Goal: Check status: Check status

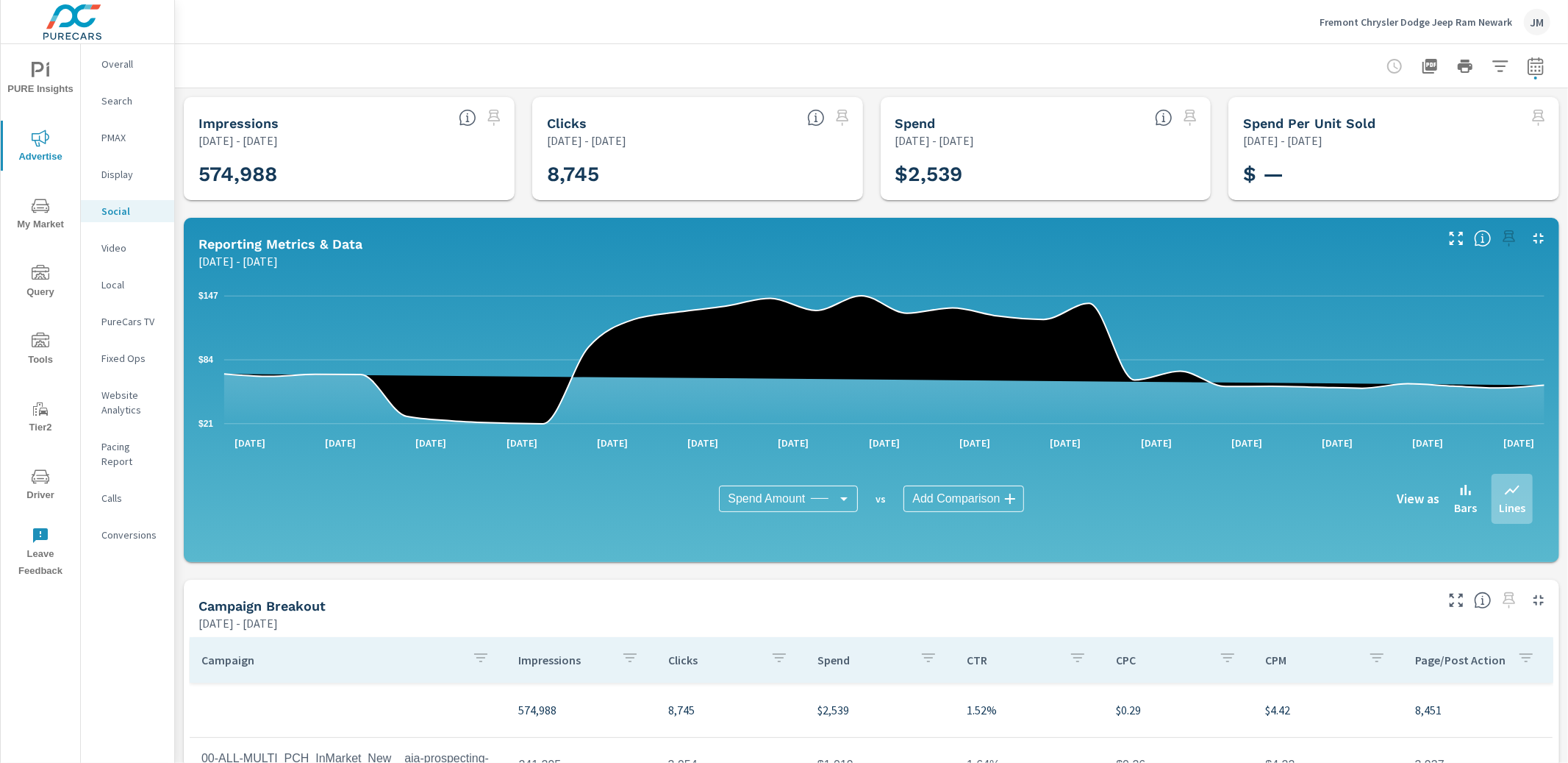
click at [30, 220] on span "My Market" at bounding box center [40, 215] width 71 height 36
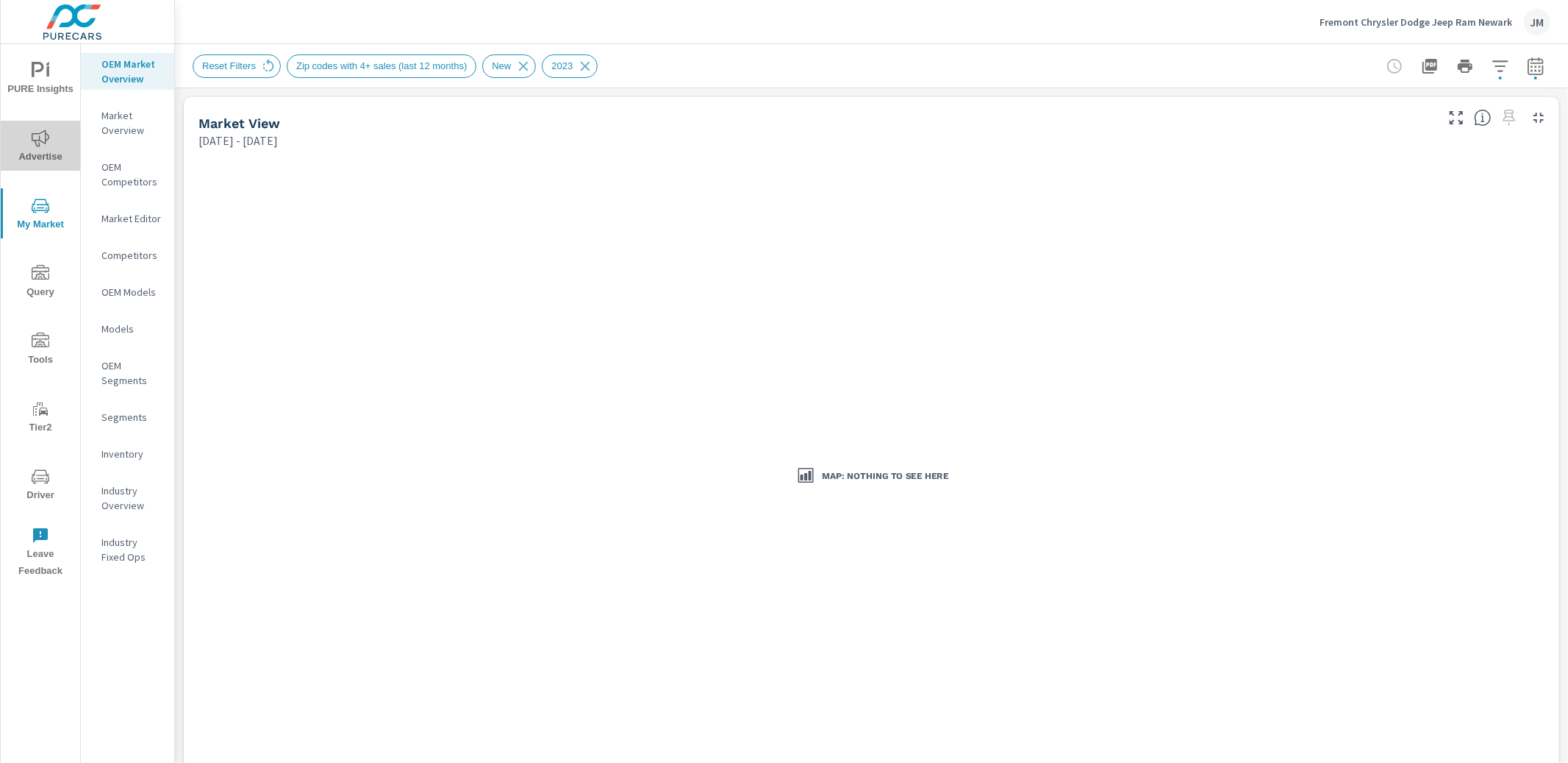
click at [39, 150] on span "Advertise" at bounding box center [40, 147] width 71 height 36
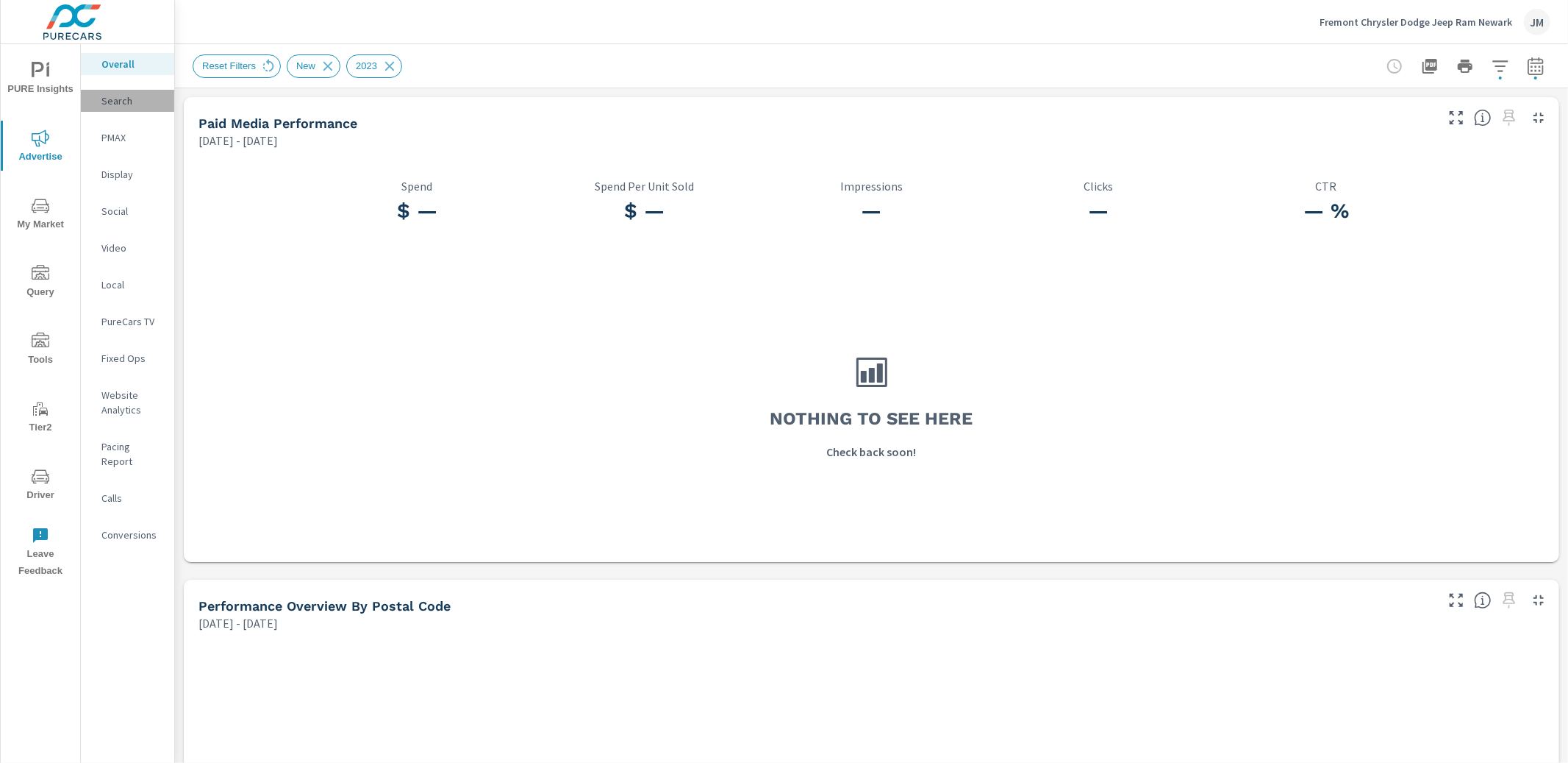
click at [119, 95] on p "Search" at bounding box center [132, 101] width 61 height 15
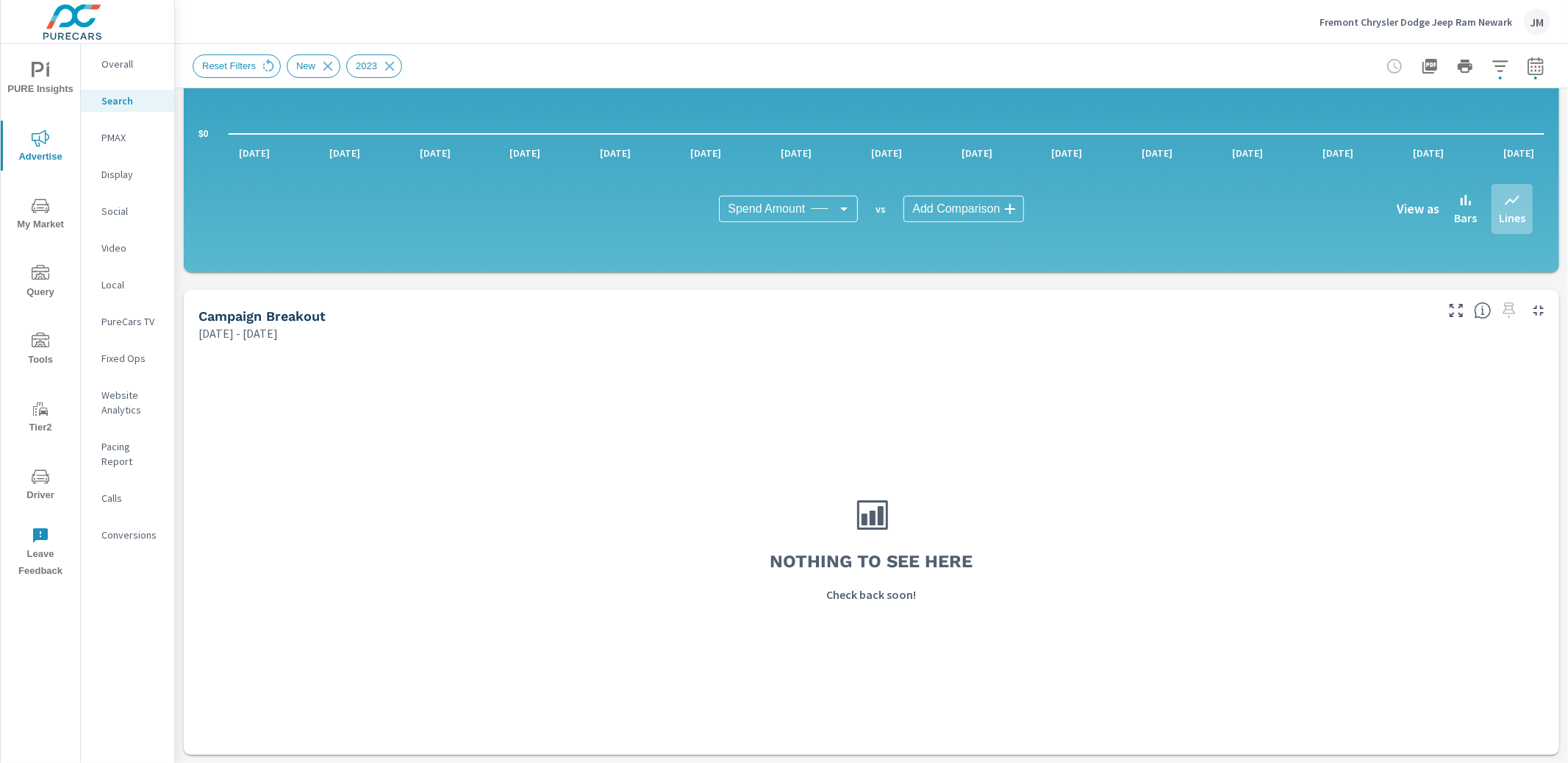
scroll to position [285, 0]
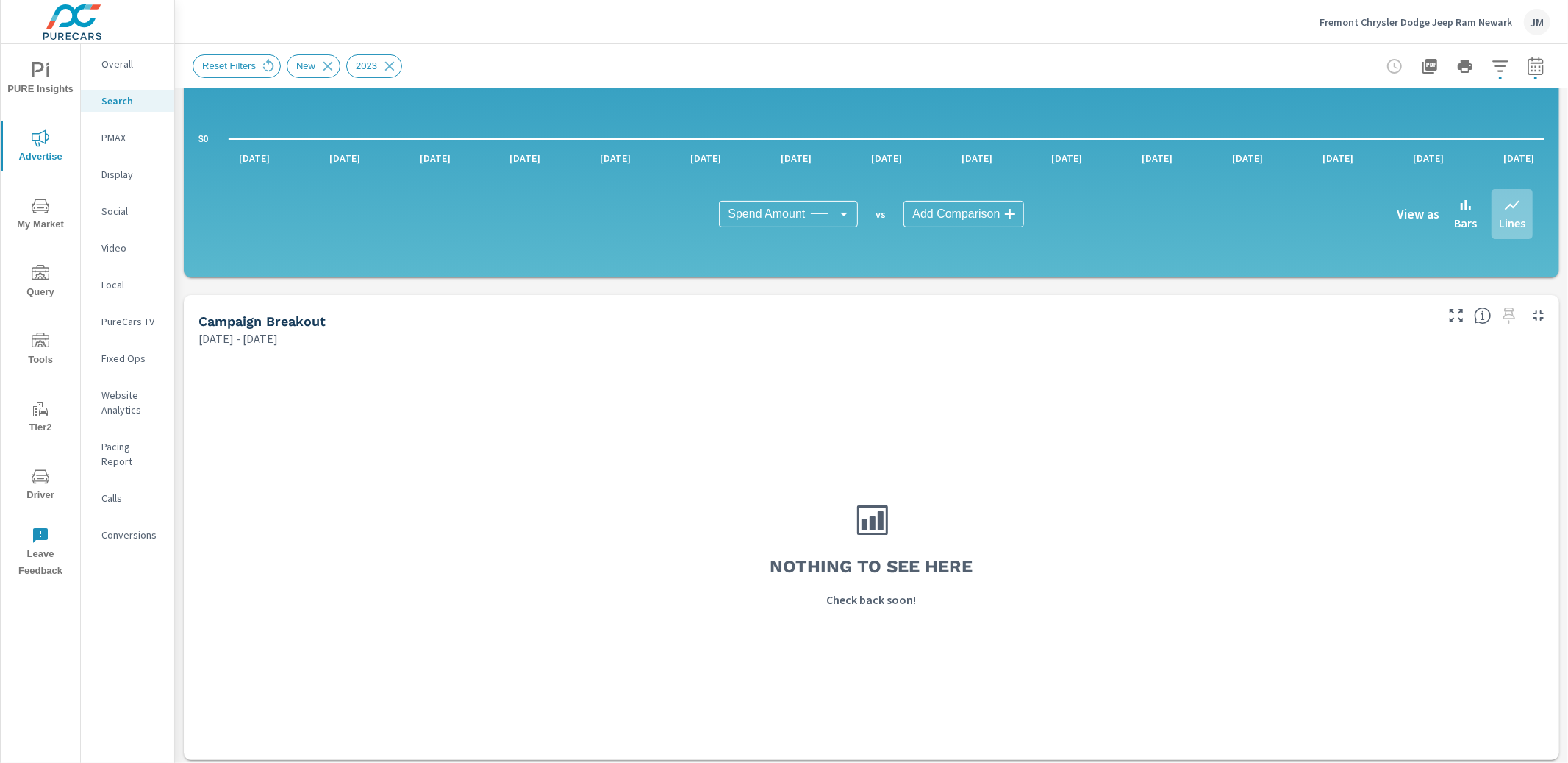
click at [103, 285] on p "Local" at bounding box center [132, 284] width 61 height 15
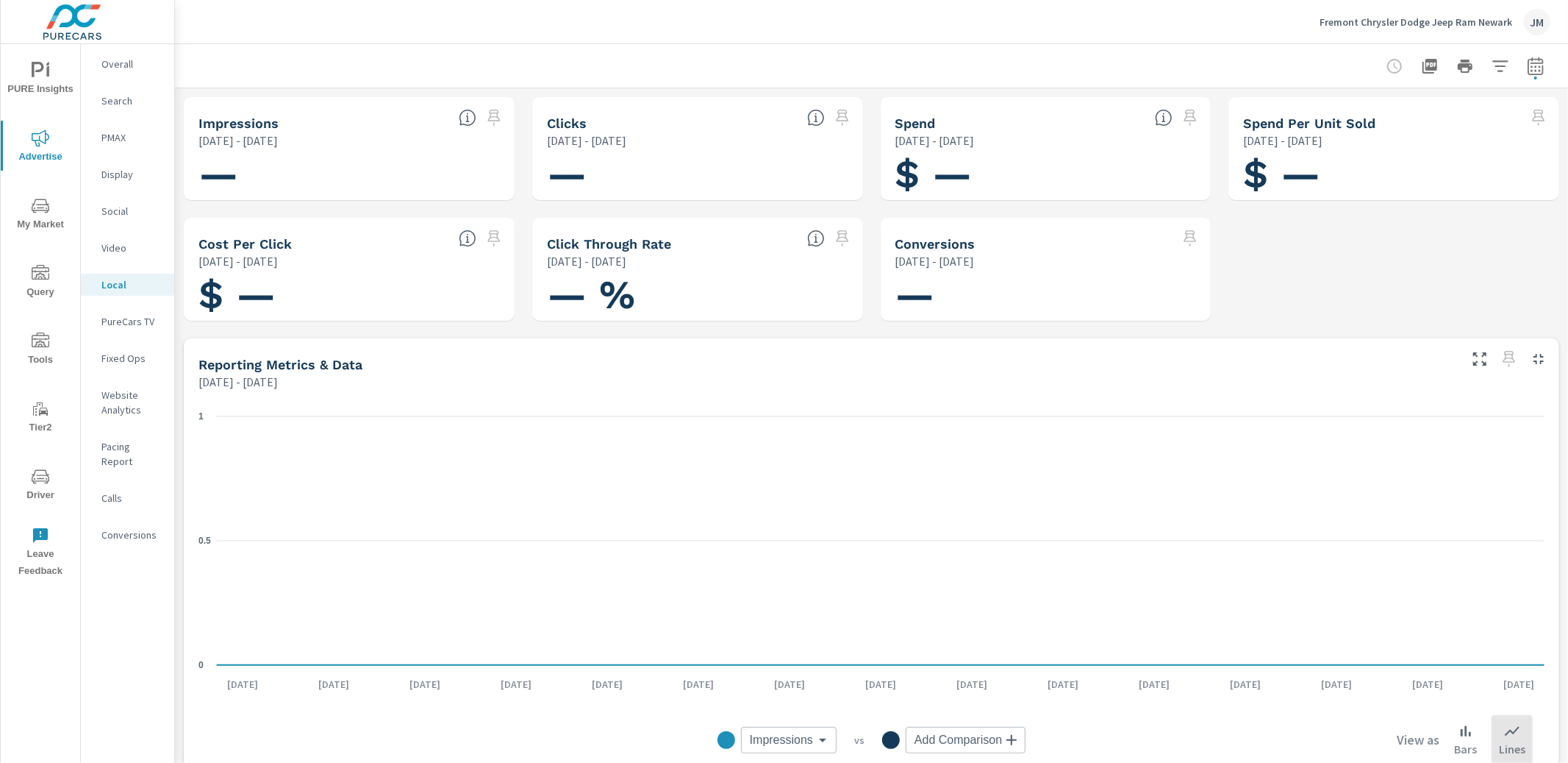
click at [112, 176] on p "Display" at bounding box center [132, 174] width 61 height 15
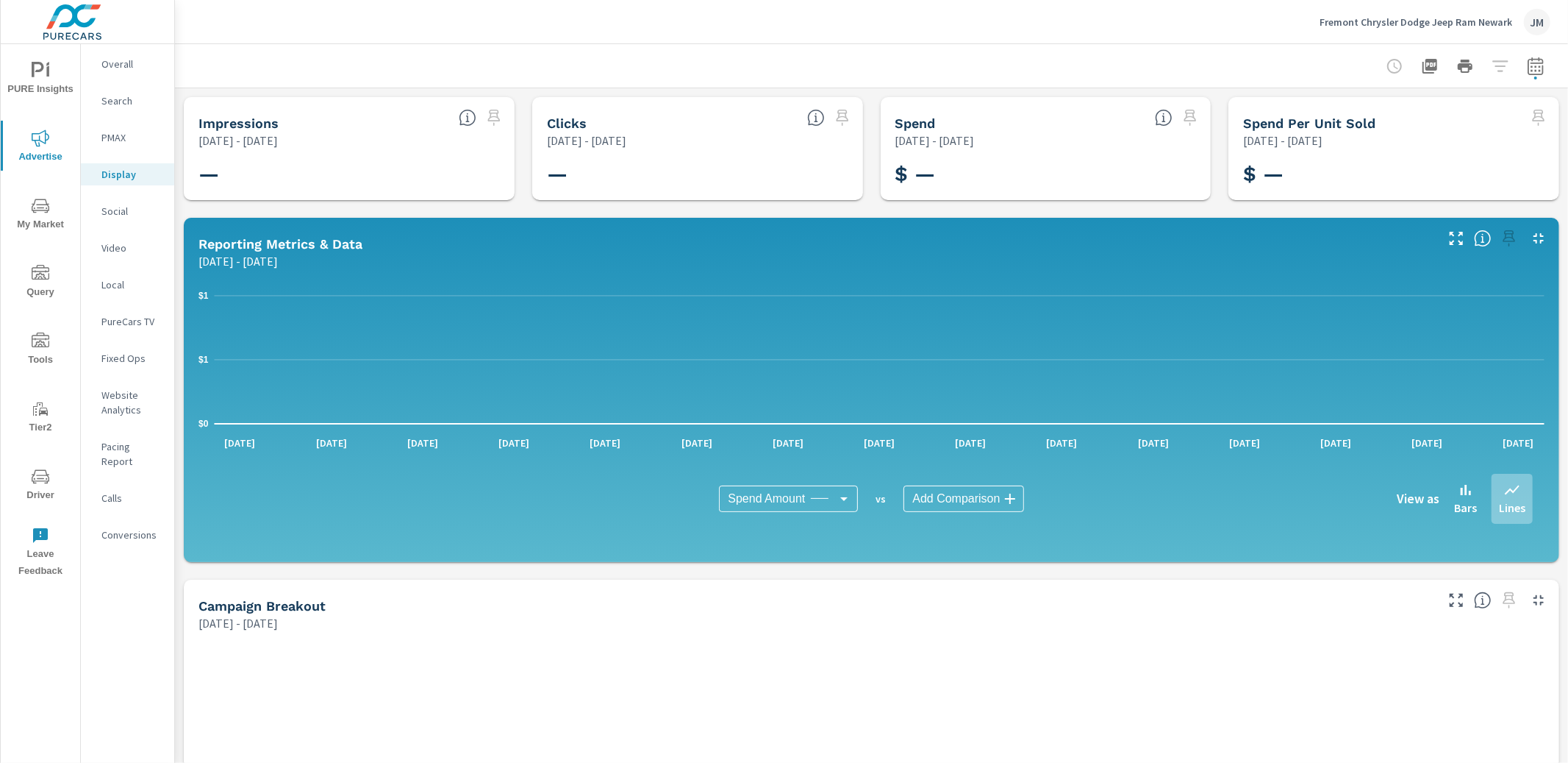
click at [109, 491] on p "Calls" at bounding box center [132, 498] width 61 height 15
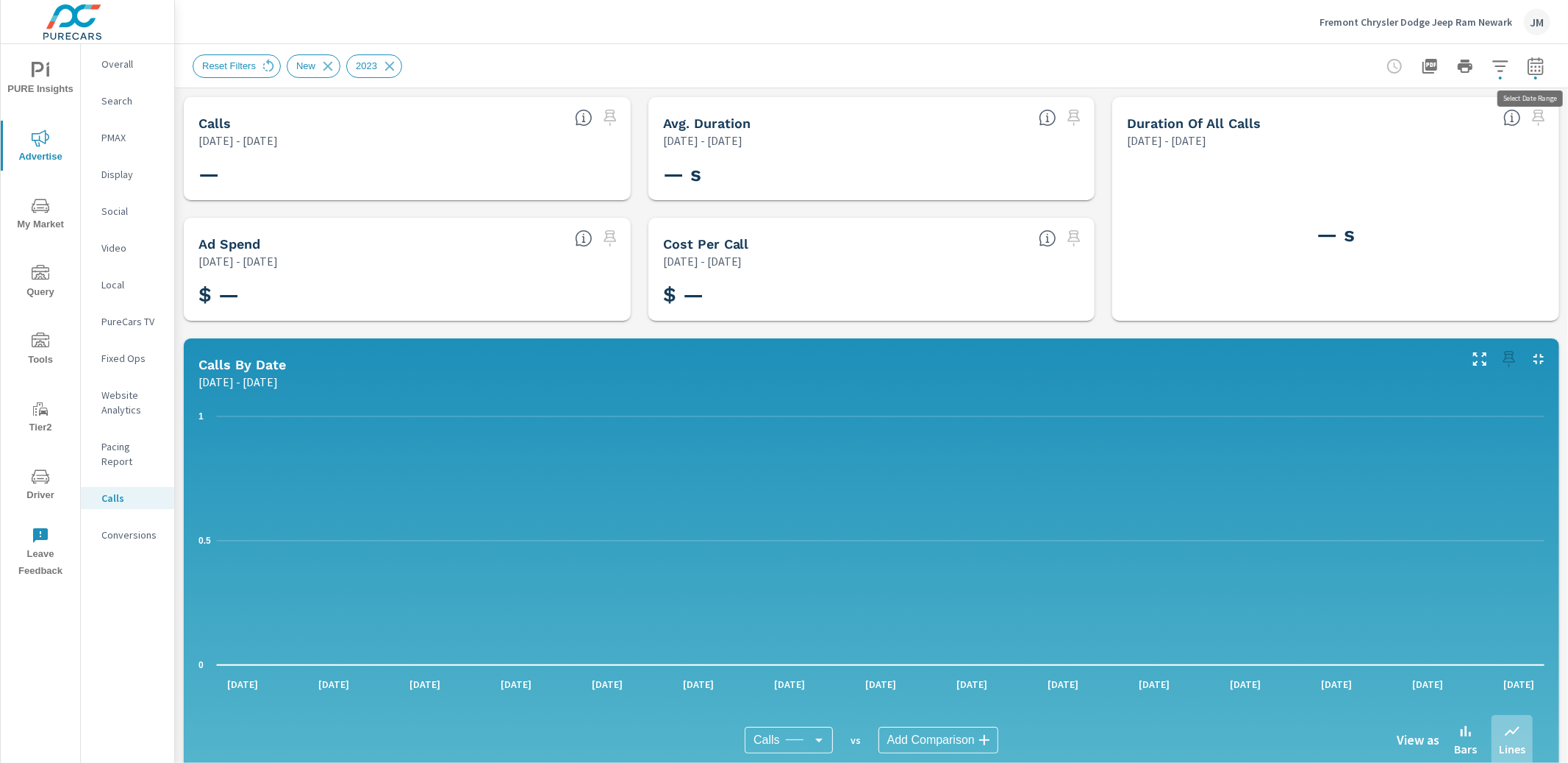
click at [1545, 67] on icon "button" at bounding box center [1536, 66] width 18 height 18
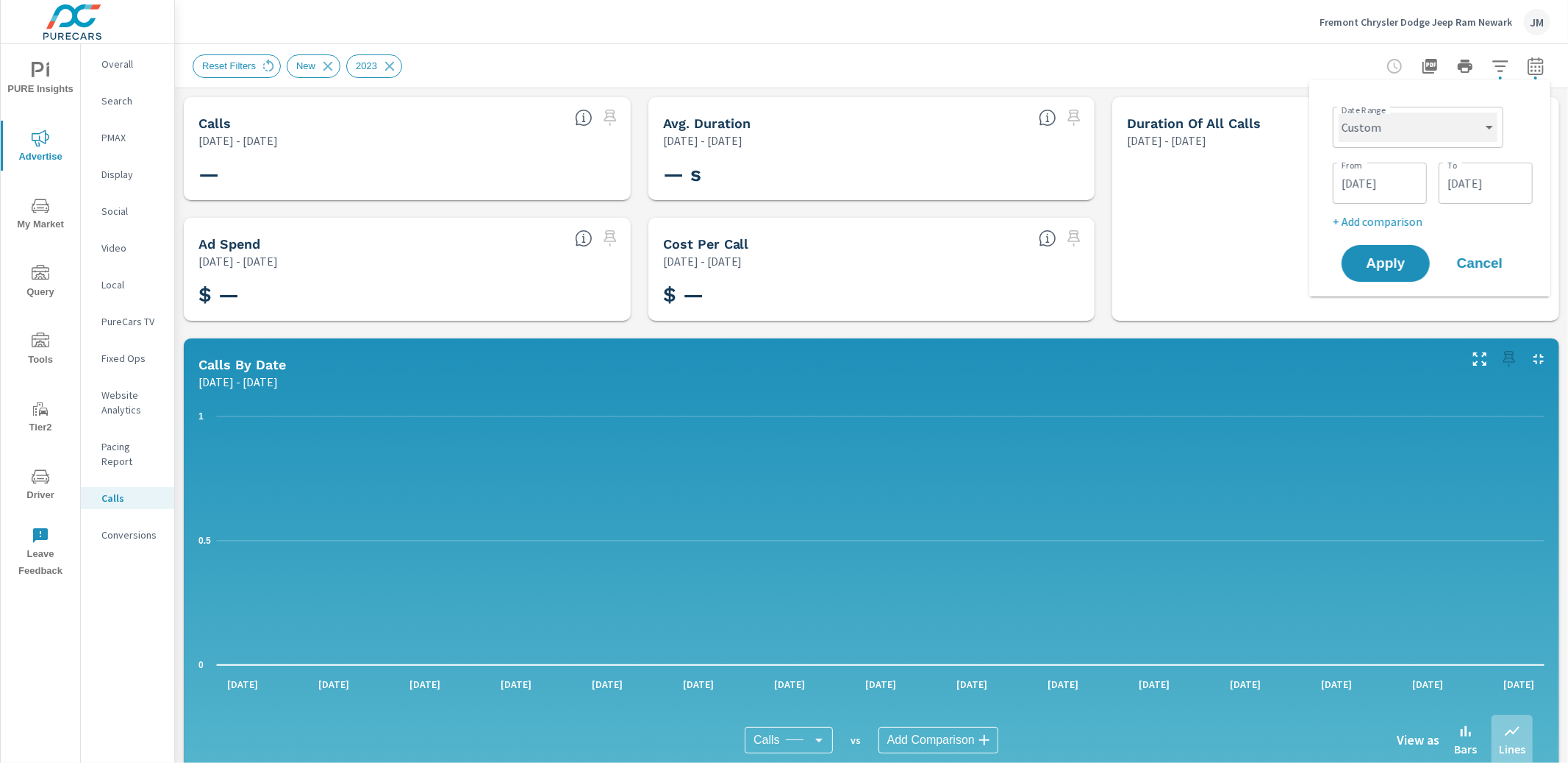
click at [1432, 127] on select "Custom [DATE] Last week Last 7 days Last 14 days Last 30 days Last 45 days Last…" at bounding box center [1418, 127] width 159 height 30
click at [1339, 112] on select "Custom [DATE] Last week Last 7 days Last 14 days Last 30 days Last 45 days Last…" at bounding box center [1418, 127] width 159 height 30
select select "Last 14 days"
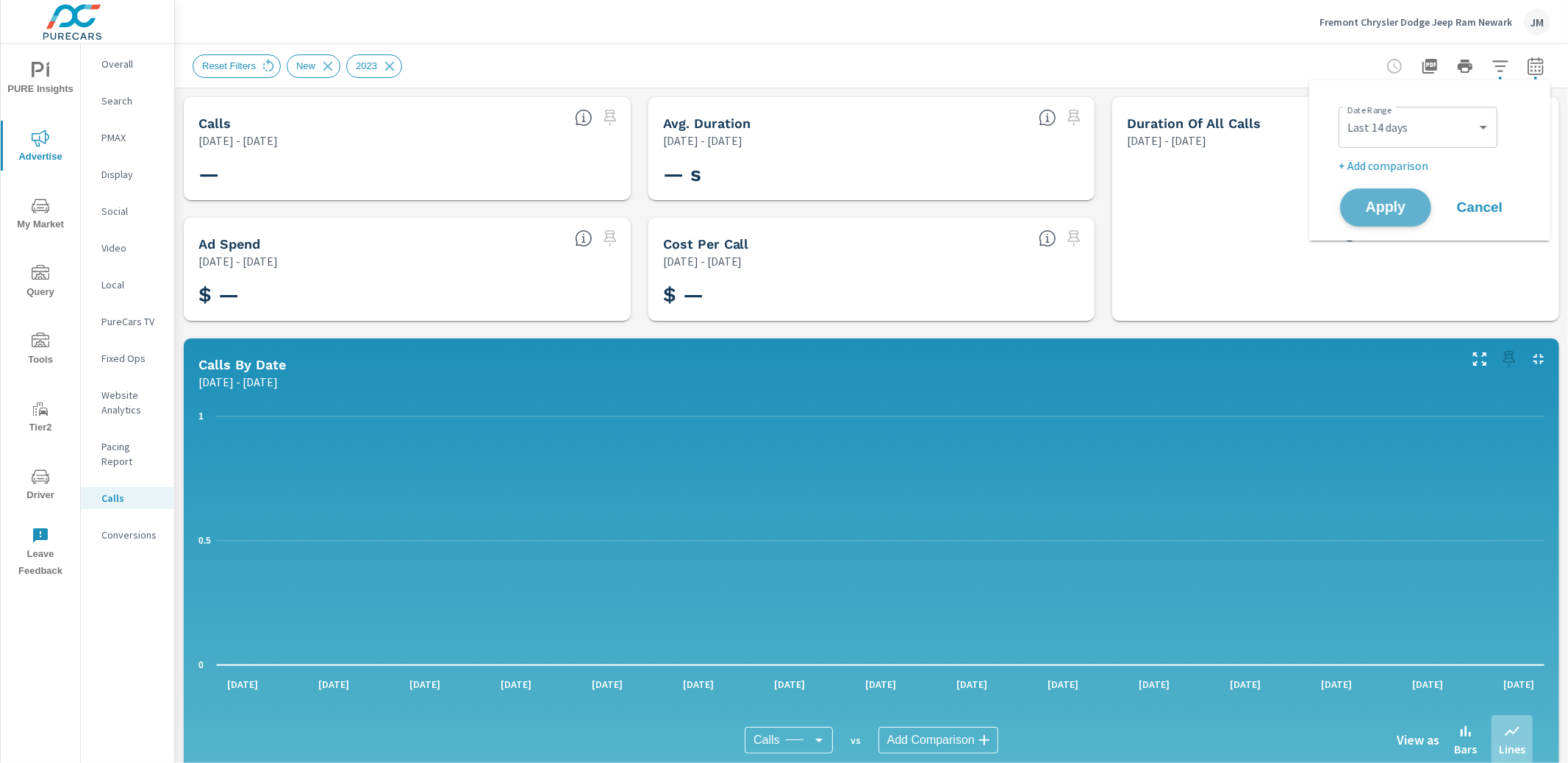
click at [1396, 212] on span "Apply" at bounding box center [1386, 208] width 60 height 14
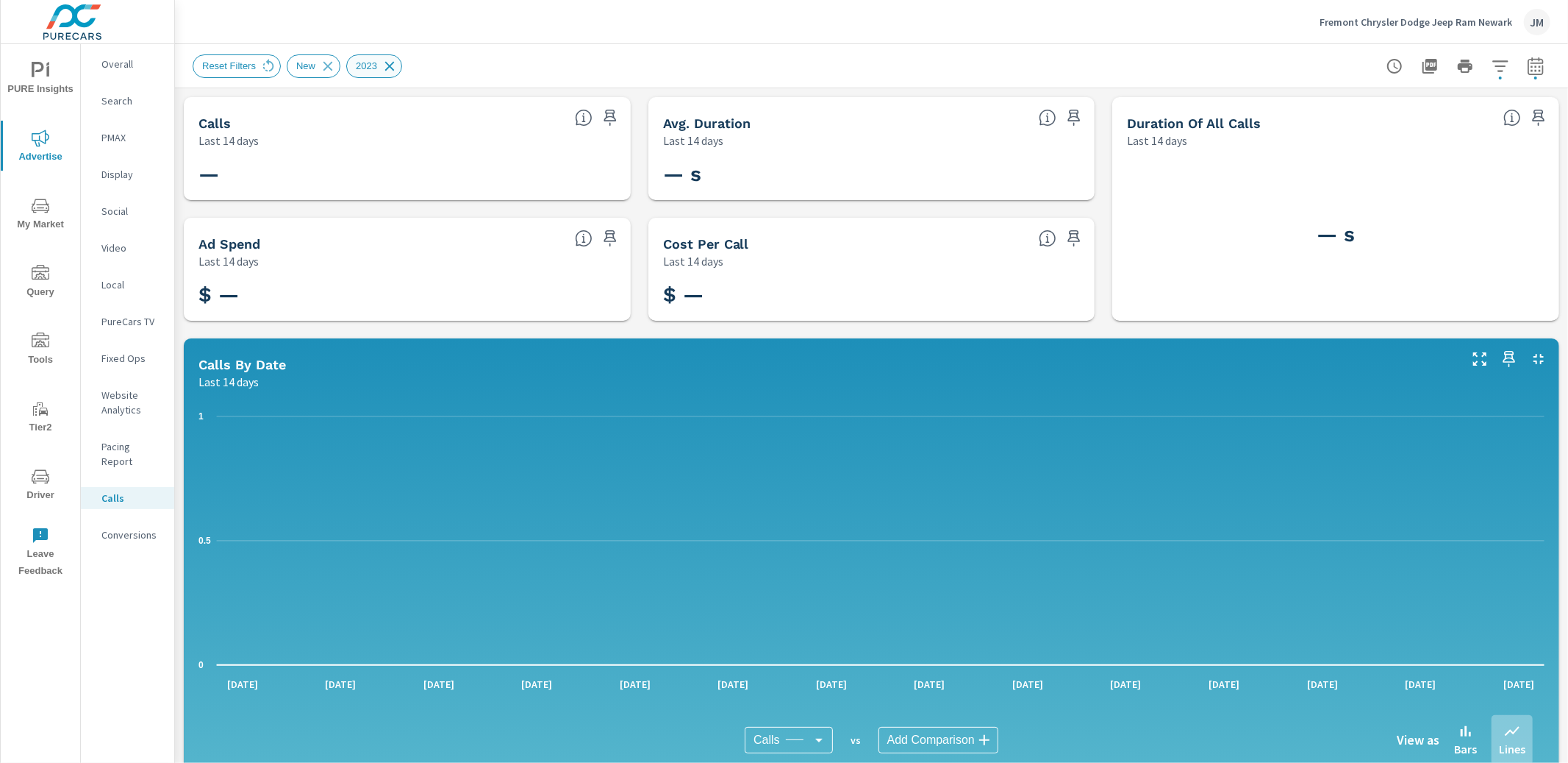
click at [392, 62] on icon at bounding box center [389, 66] width 10 height 10
click at [331, 68] on icon at bounding box center [328, 66] width 16 height 16
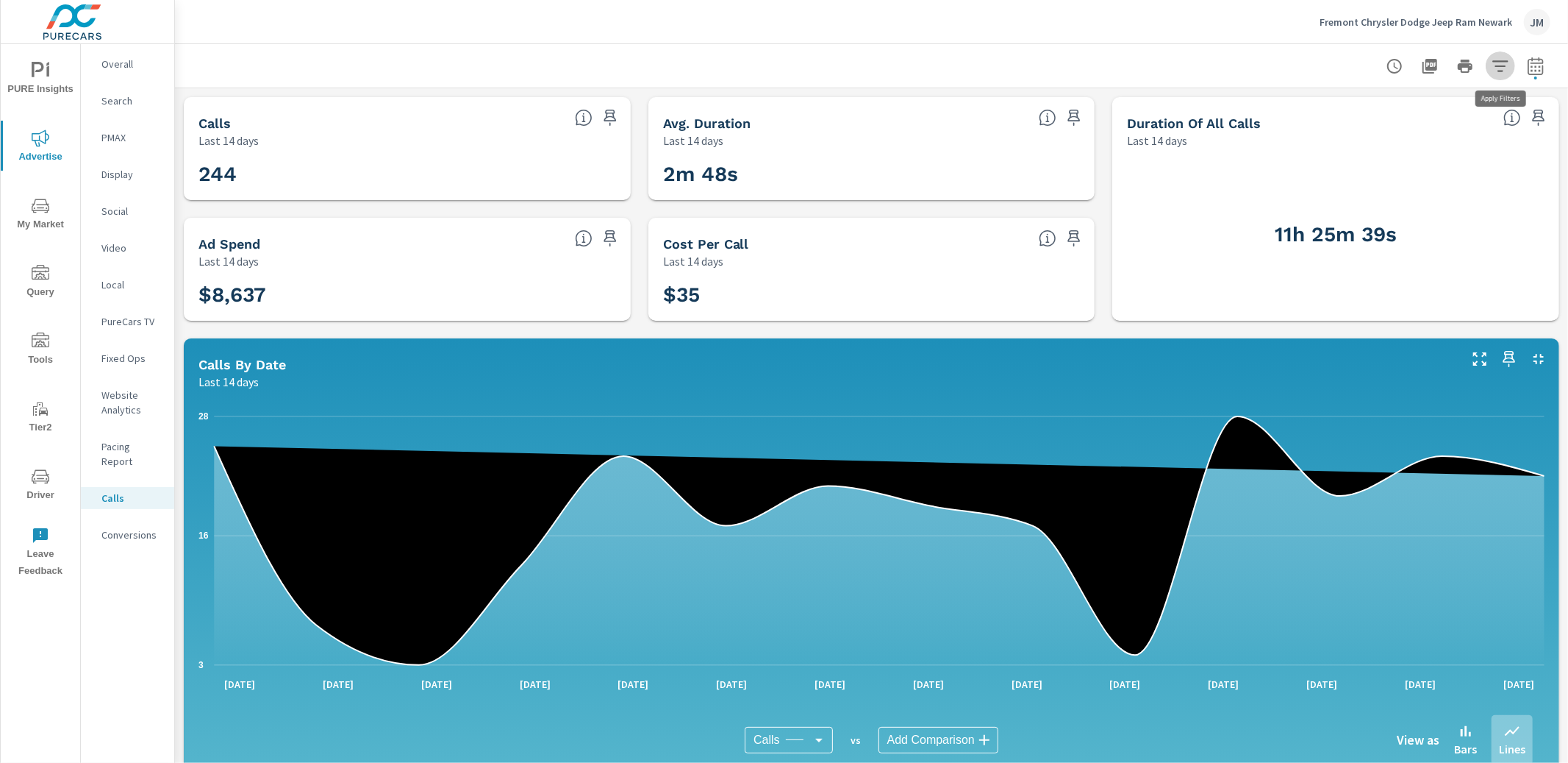
click at [1497, 69] on icon "button" at bounding box center [1501, 66] width 18 height 18
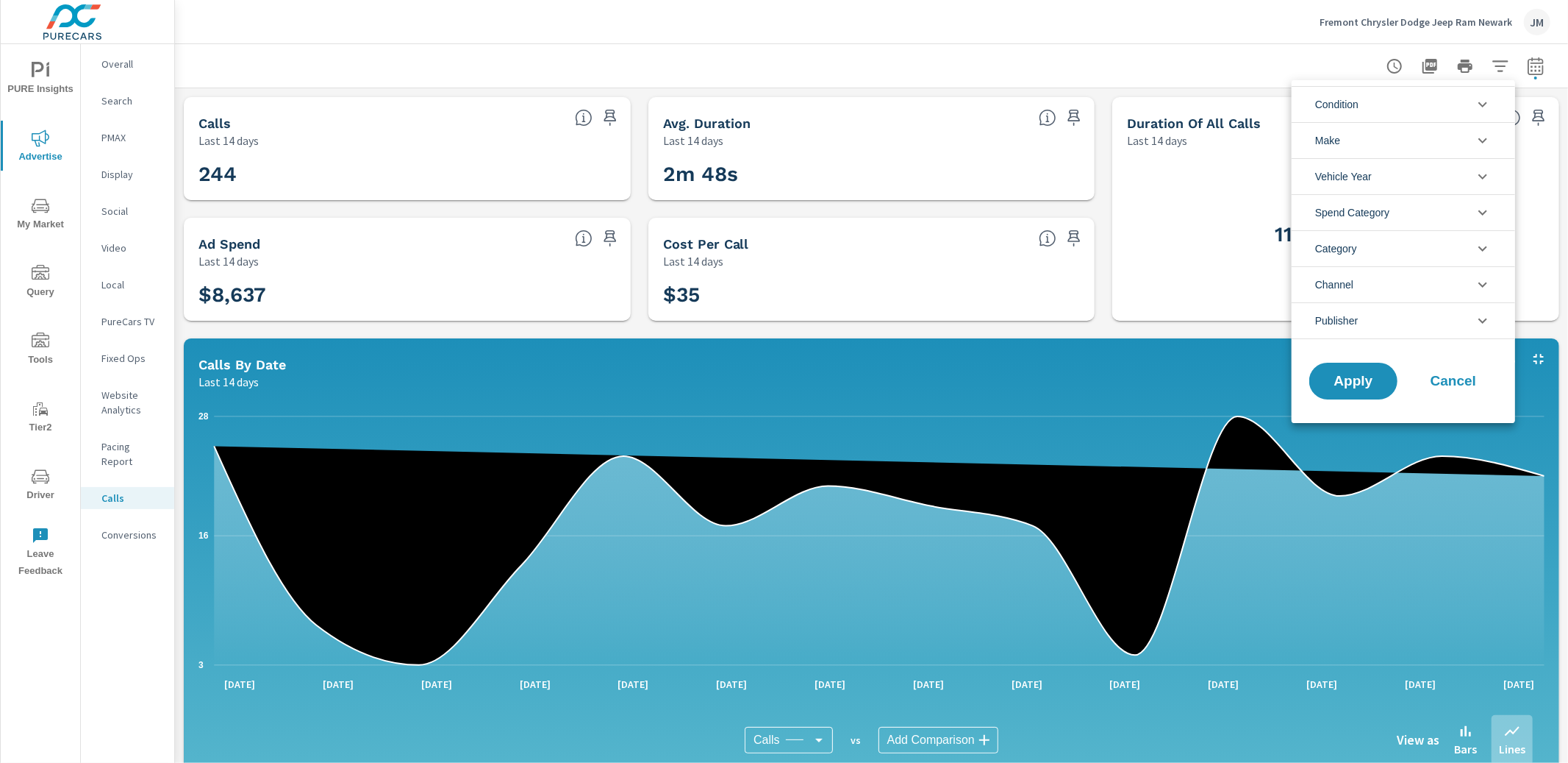
click at [1385, 112] on li "Condition" at bounding box center [1403, 103] width 223 height 36
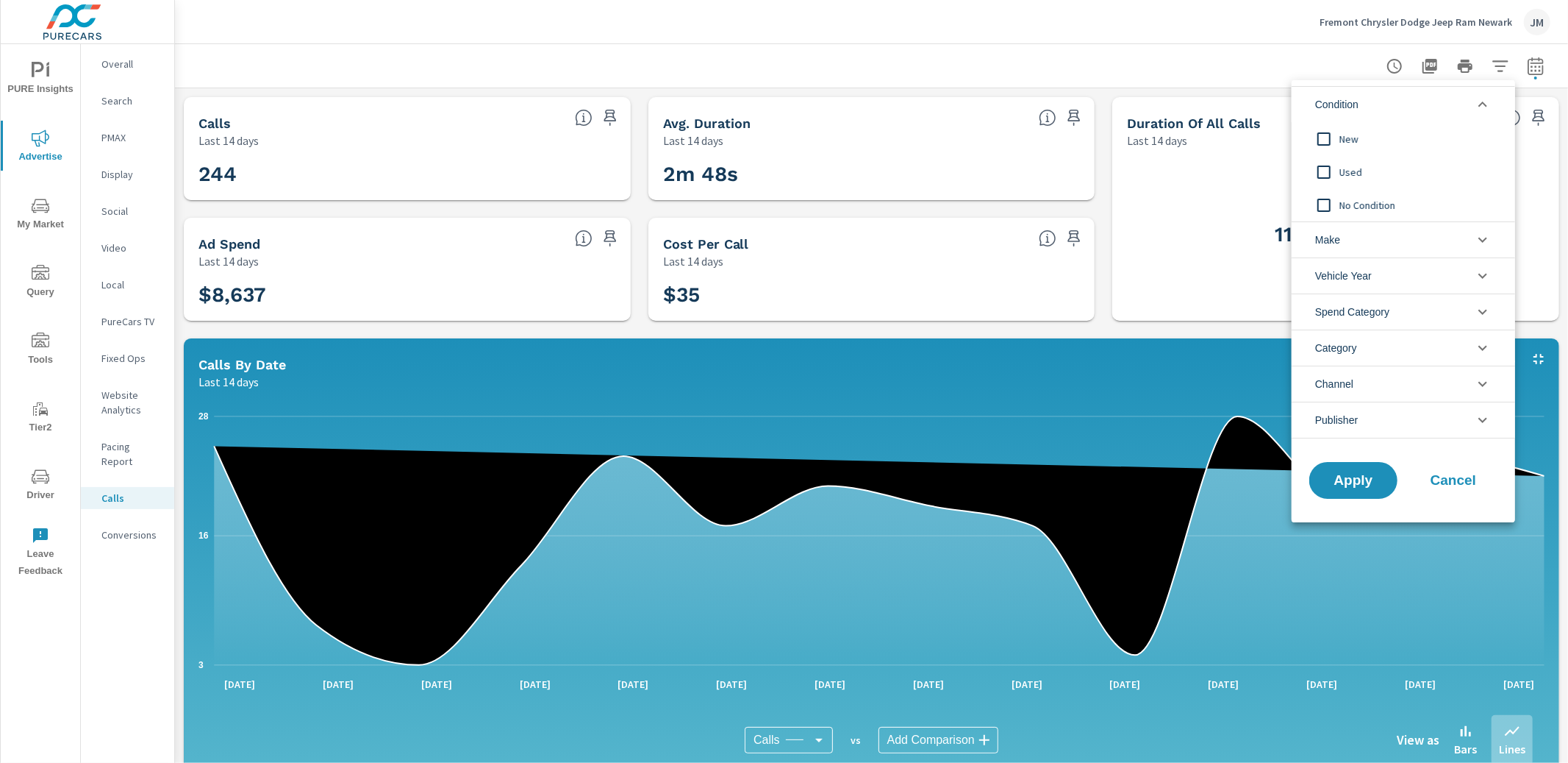
click at [1385, 112] on li "Condition" at bounding box center [1403, 103] width 223 height 36
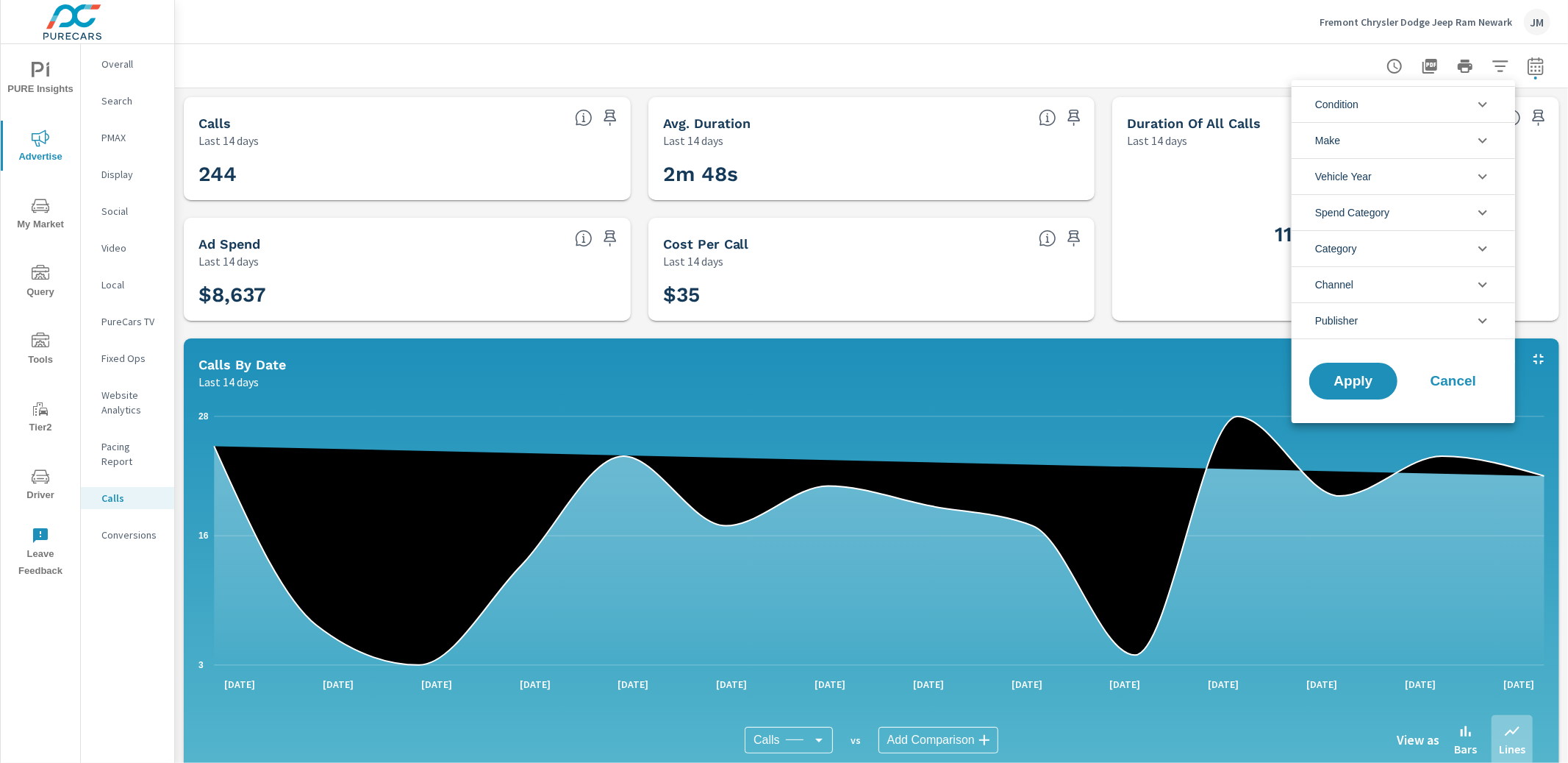
click at [1385, 112] on li "Condition" at bounding box center [1403, 103] width 223 height 36
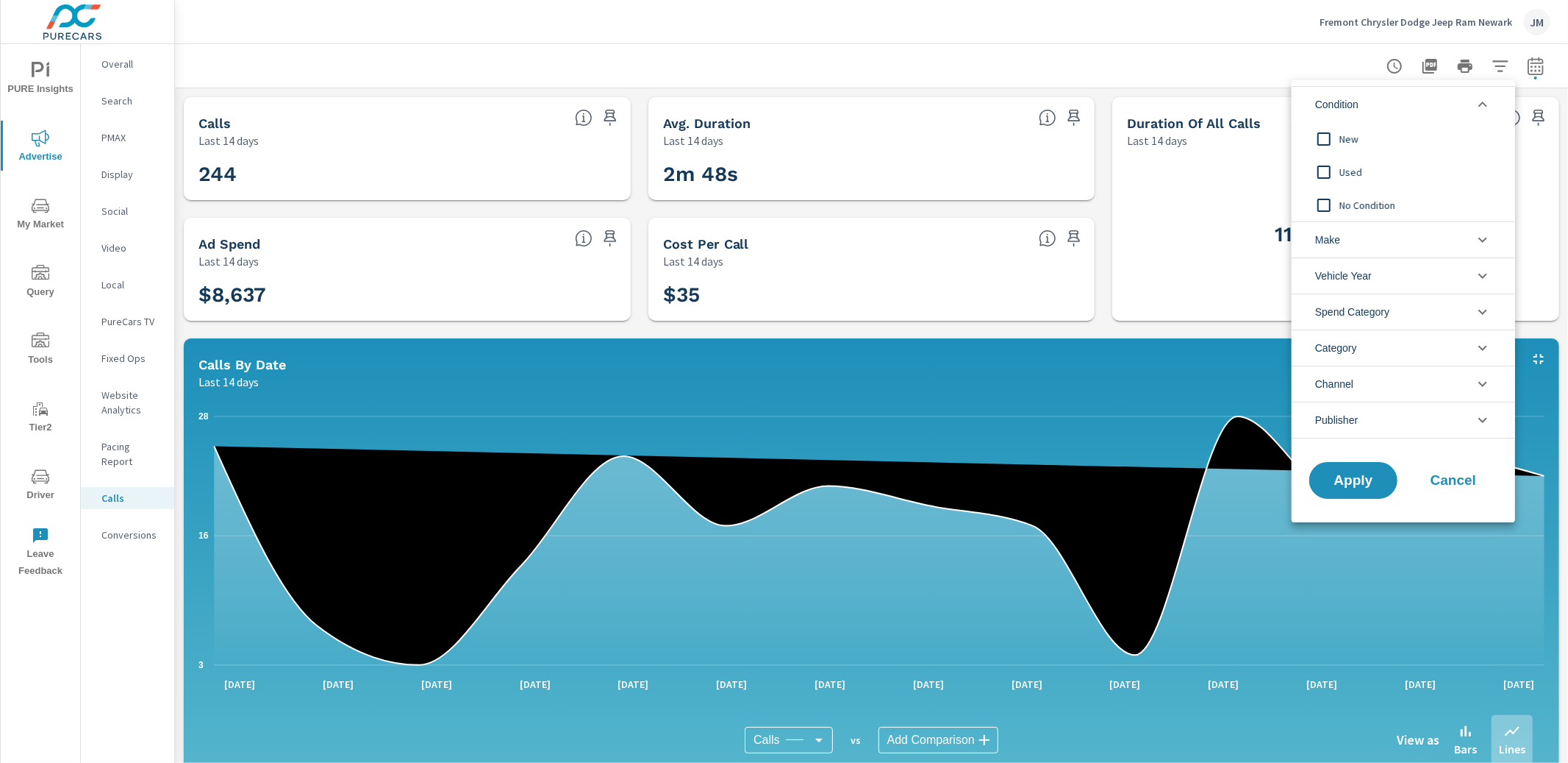
click at [1345, 146] on span "New" at bounding box center [1420, 139] width 161 height 18
click at [1290, 53] on div at bounding box center [784, 382] width 1568 height 763
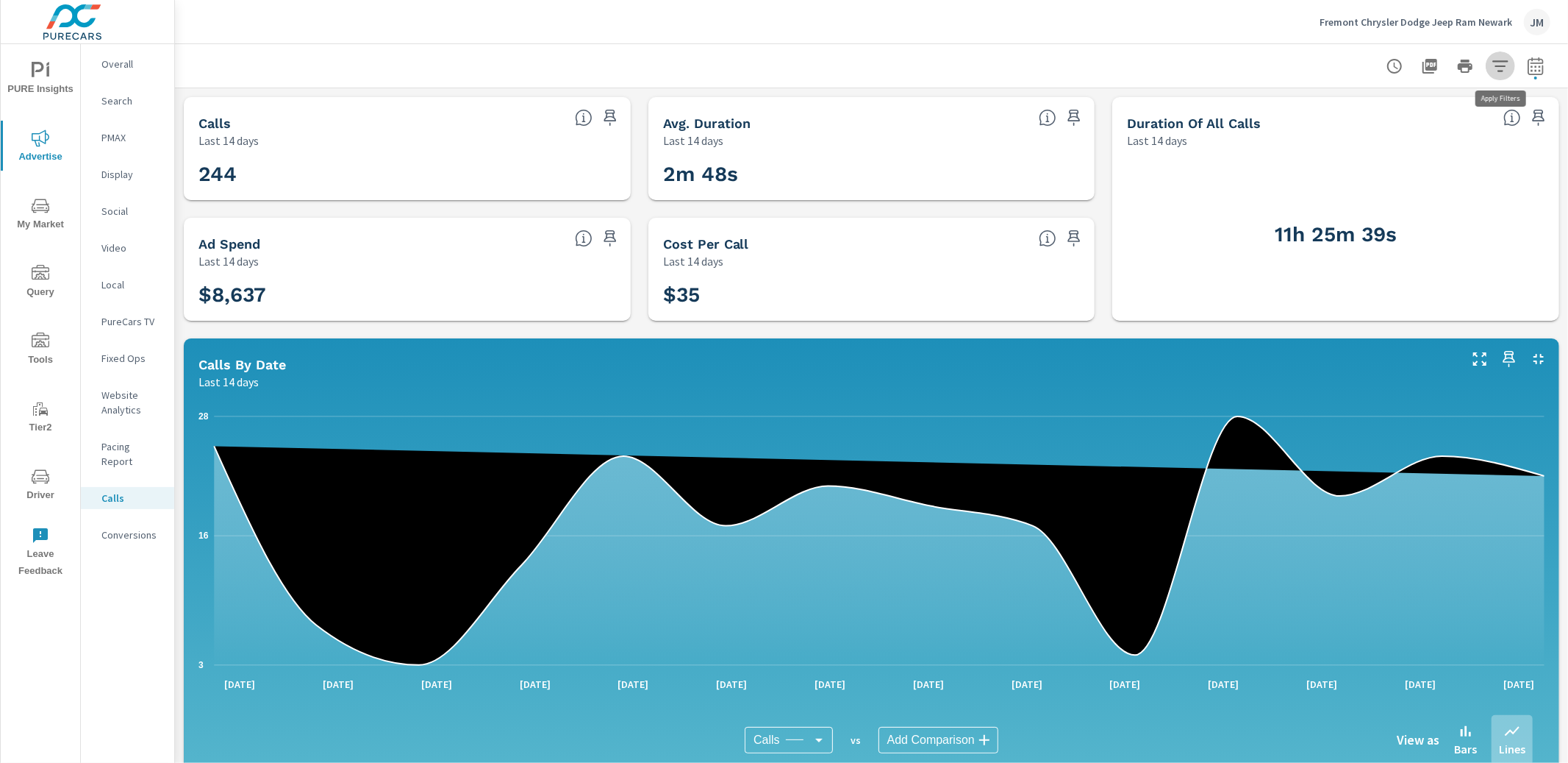
click at [1501, 67] on icon "button" at bounding box center [1501, 66] width 18 height 18
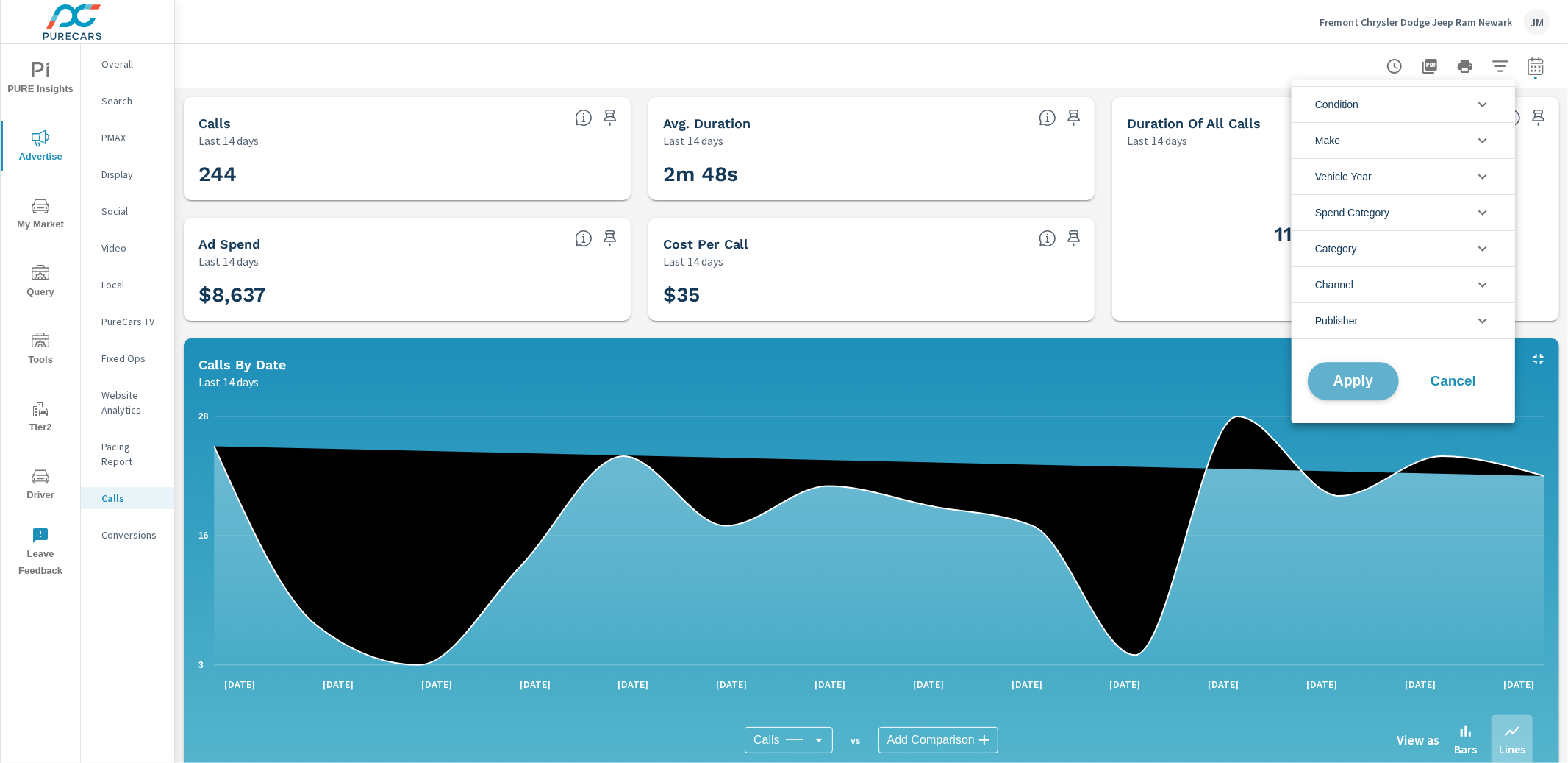
click at [1330, 384] on span "Apply" at bounding box center [1353, 382] width 60 height 14
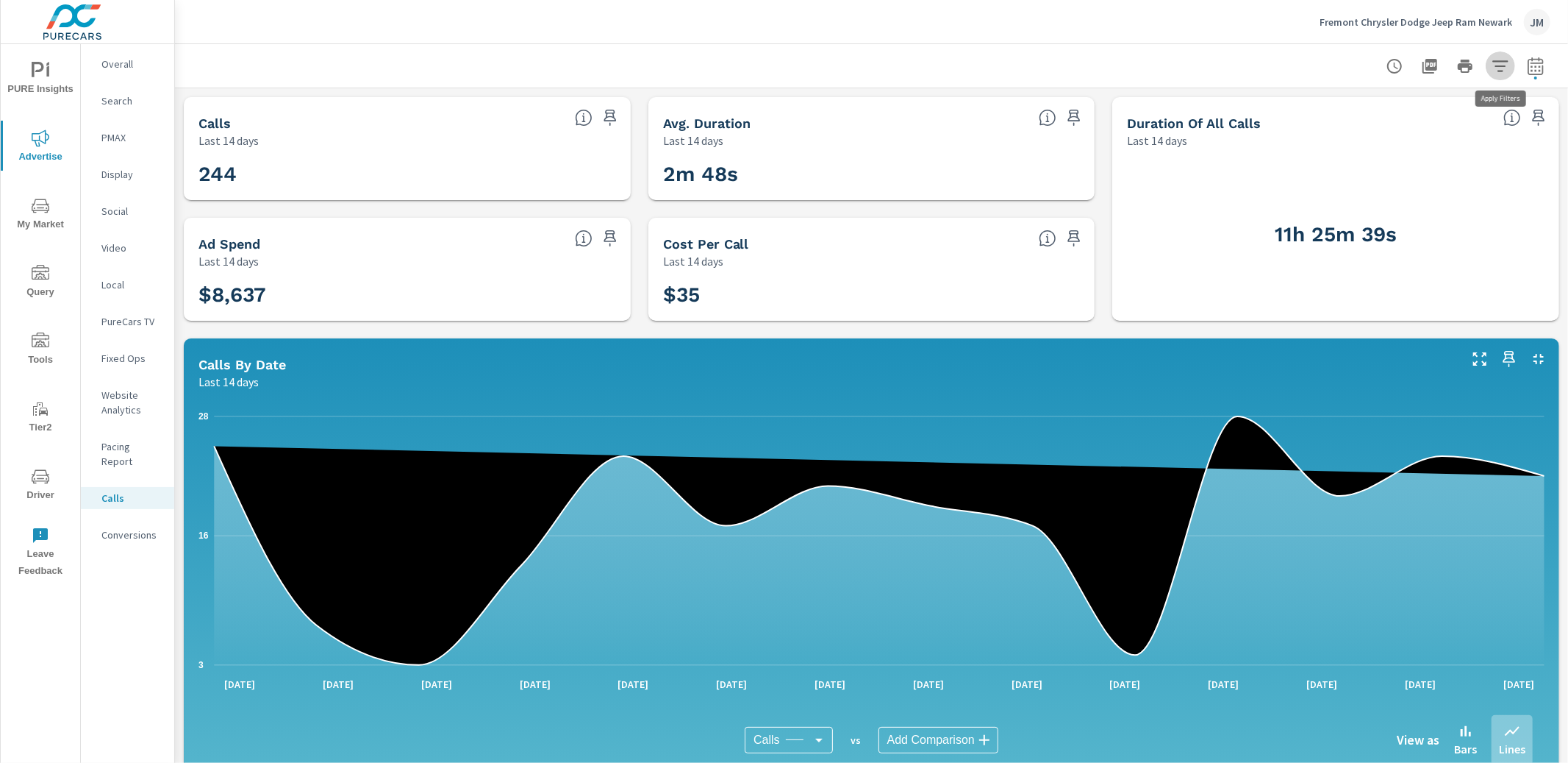
click at [1499, 64] on icon "button" at bounding box center [1501, 66] width 18 height 18
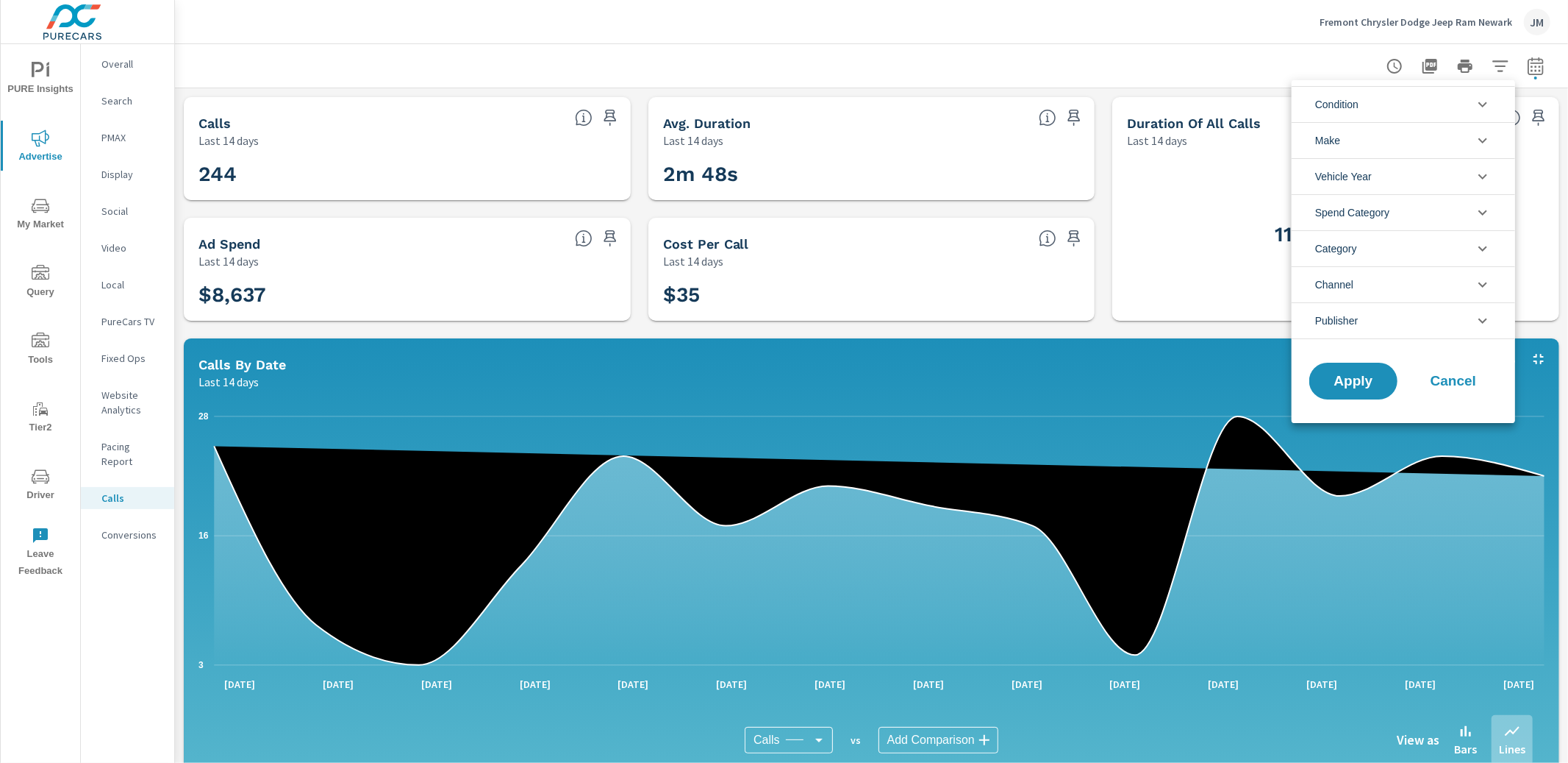
drag, startPoint x: 1415, startPoint y: 111, endPoint x: 1408, endPoint y: 112, distance: 7.1
click at [1411, 112] on li "Condition" at bounding box center [1403, 103] width 223 height 36
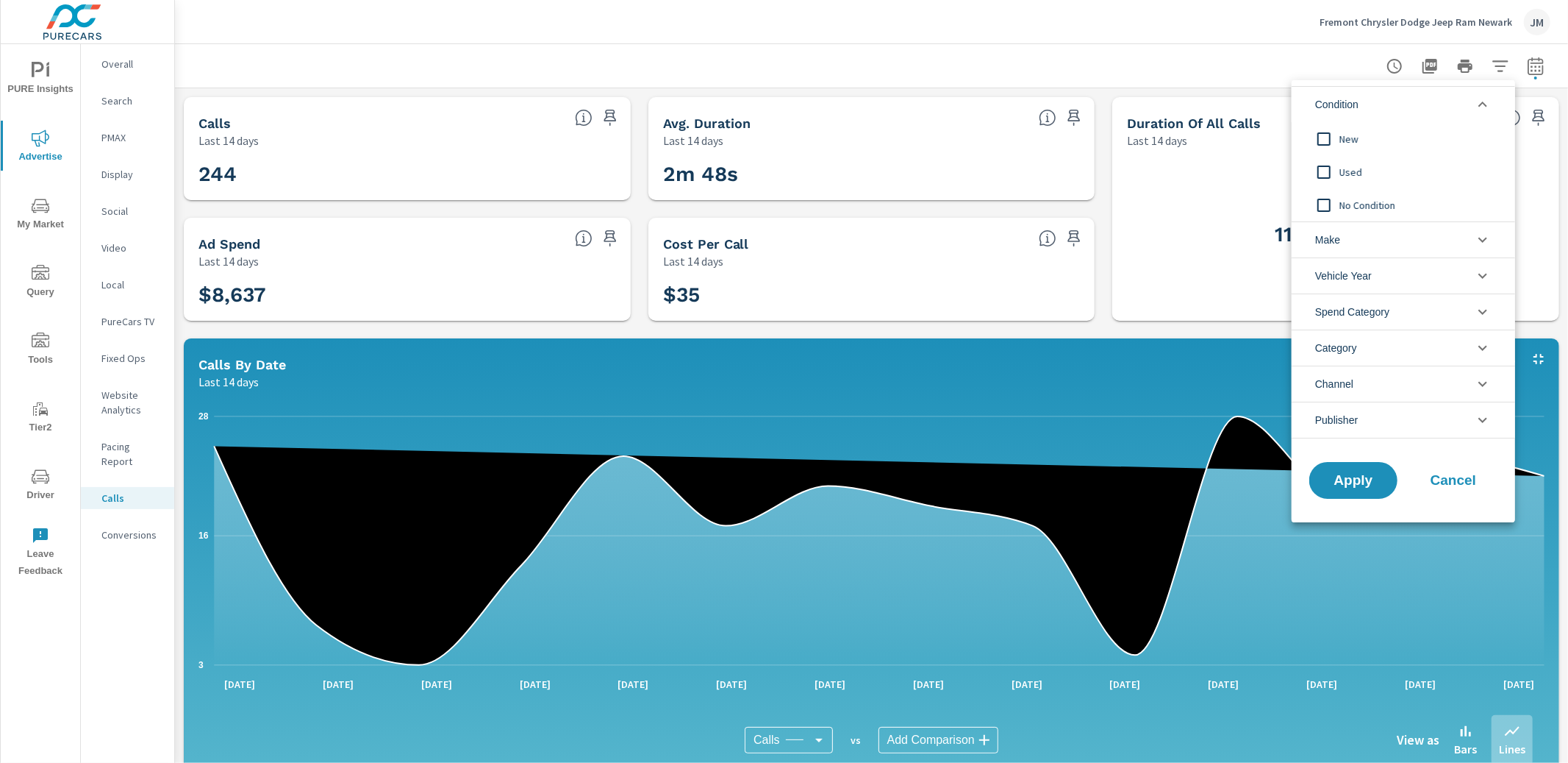
click at [1326, 143] on input "filter options" at bounding box center [1323, 139] width 31 height 31
click at [1367, 475] on span "Apply" at bounding box center [1353, 481] width 60 height 14
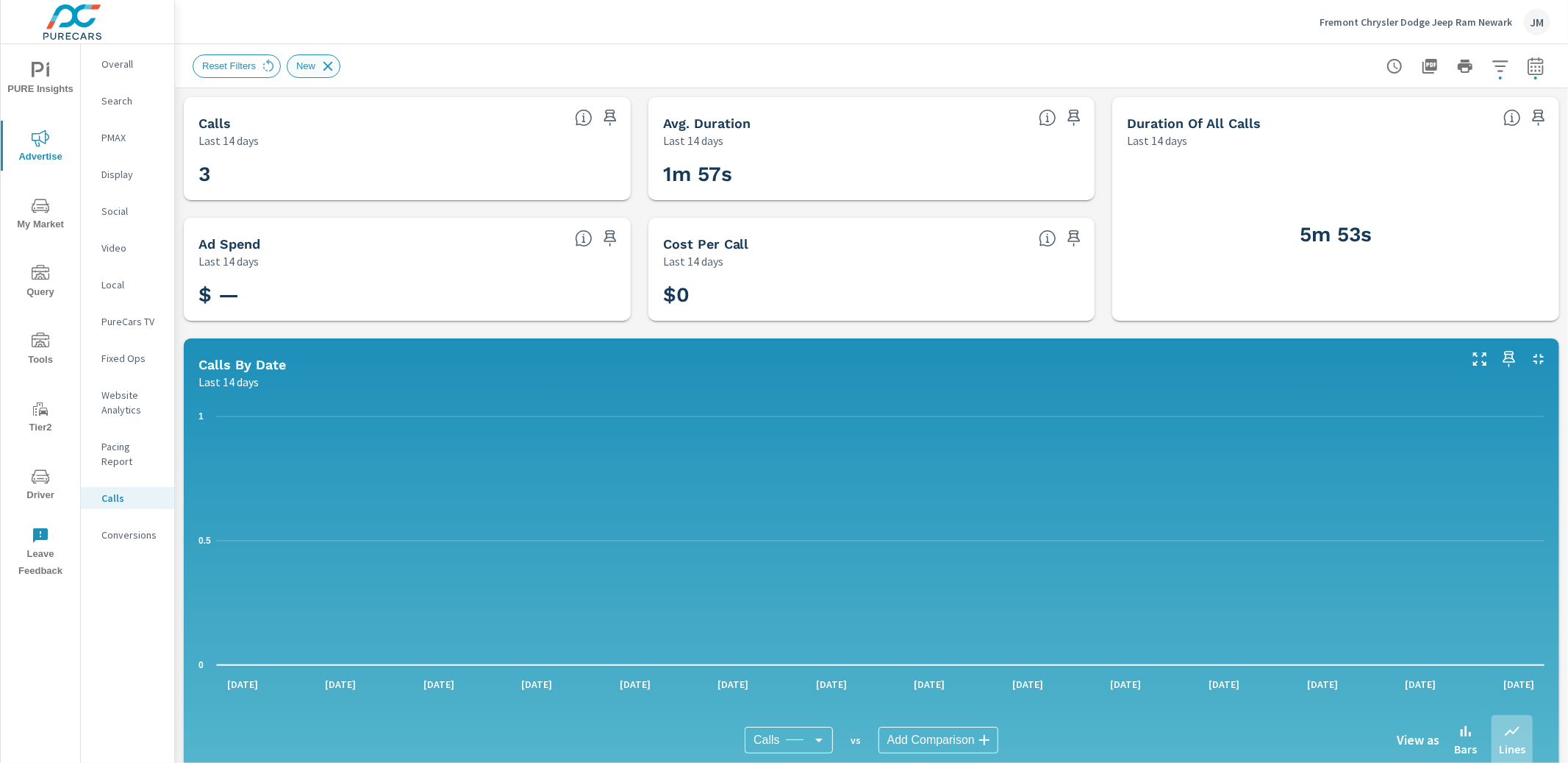
click at [331, 65] on icon at bounding box center [328, 66] width 10 height 10
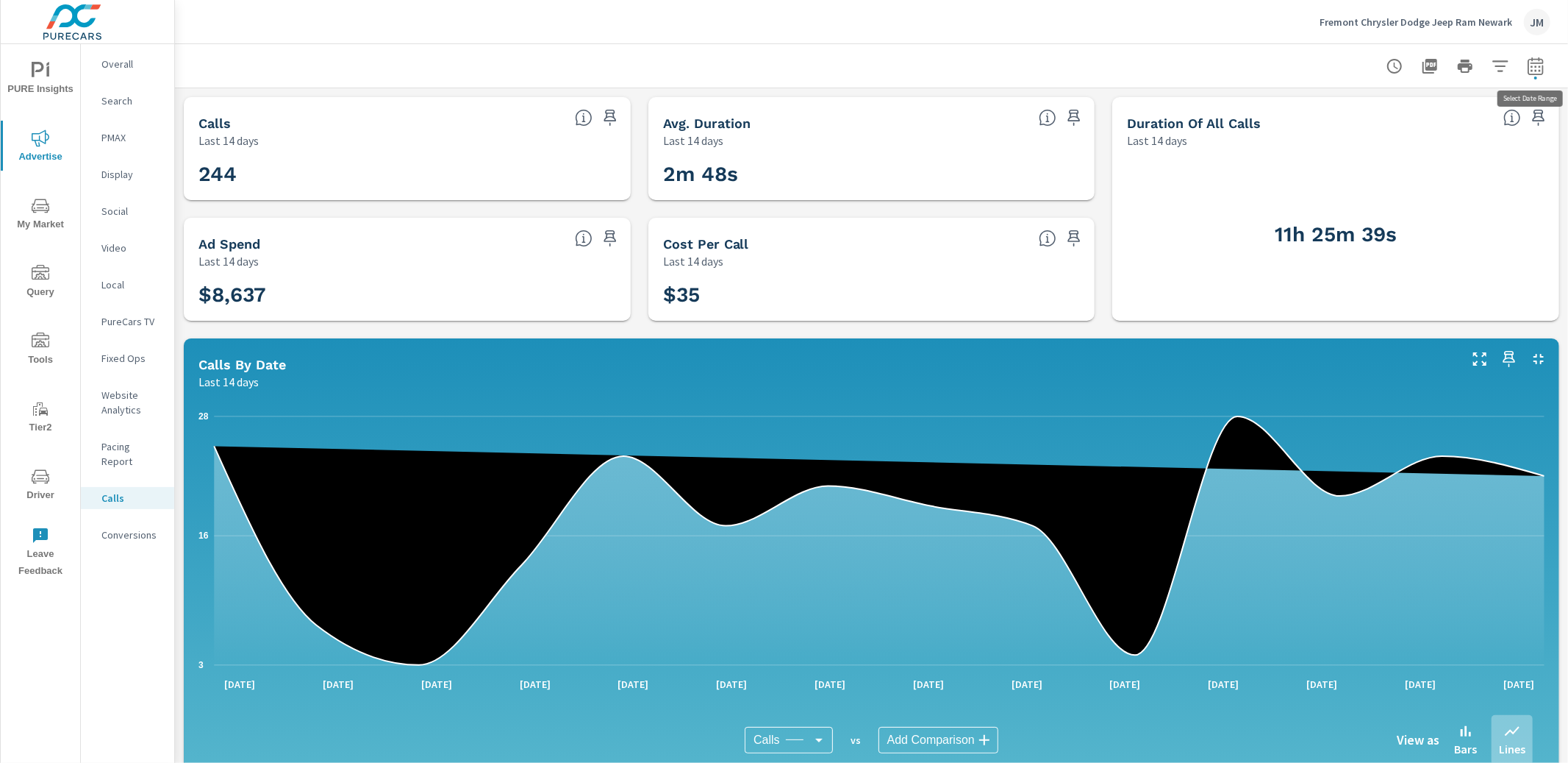
click at [1532, 70] on icon "button" at bounding box center [1536, 68] width 10 height 6
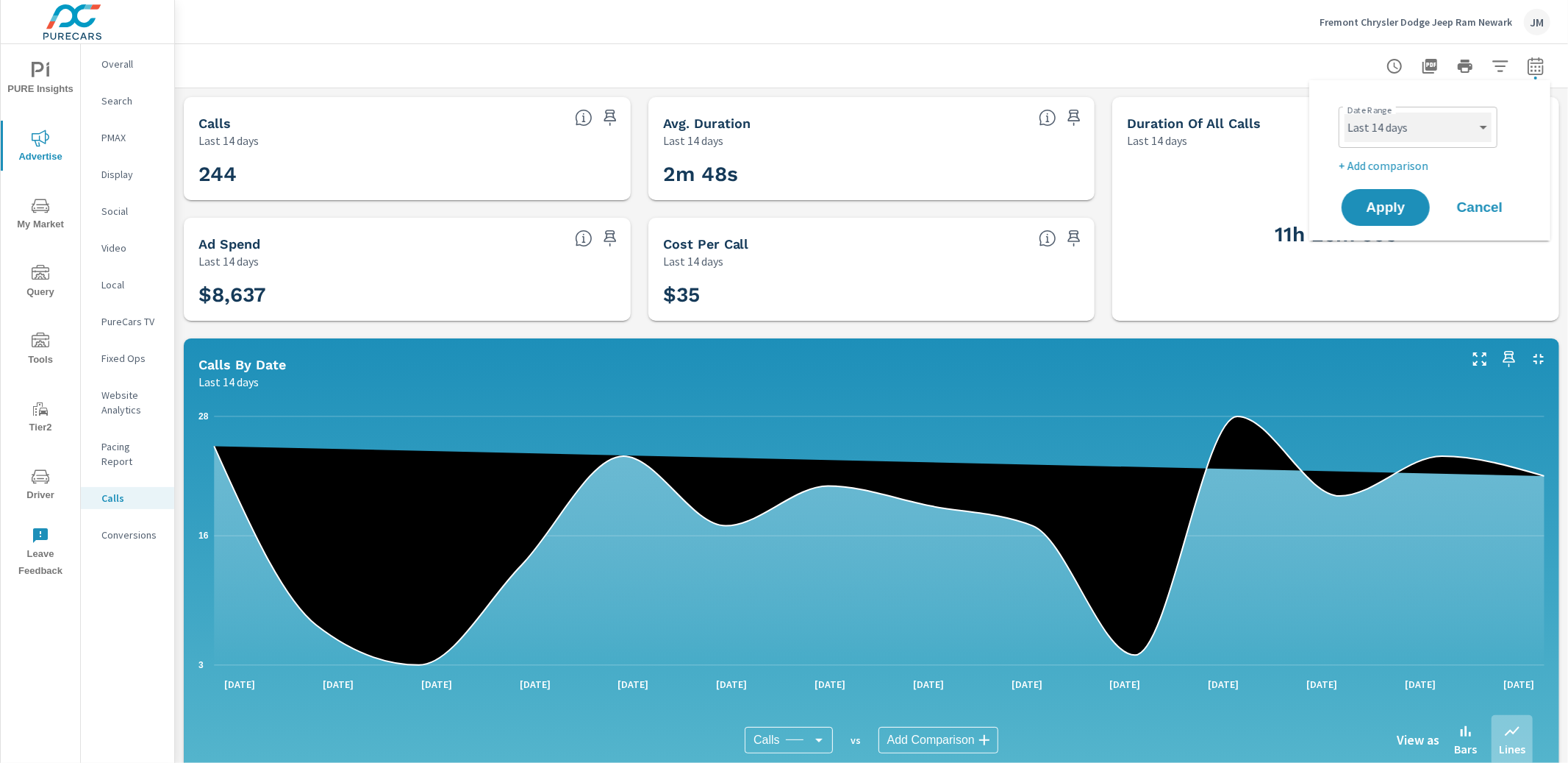
click at [1399, 130] on select "Custom [DATE] Last week Last 7 days Last 14 days Last 30 days Last 45 days Last…" at bounding box center [1418, 127] width 147 height 30
click at [1345, 112] on select "Custom [DATE] Last week Last 7 days Last 14 days Last 30 days Last 45 days Last…" at bounding box center [1418, 127] width 147 height 30
select select "custom"
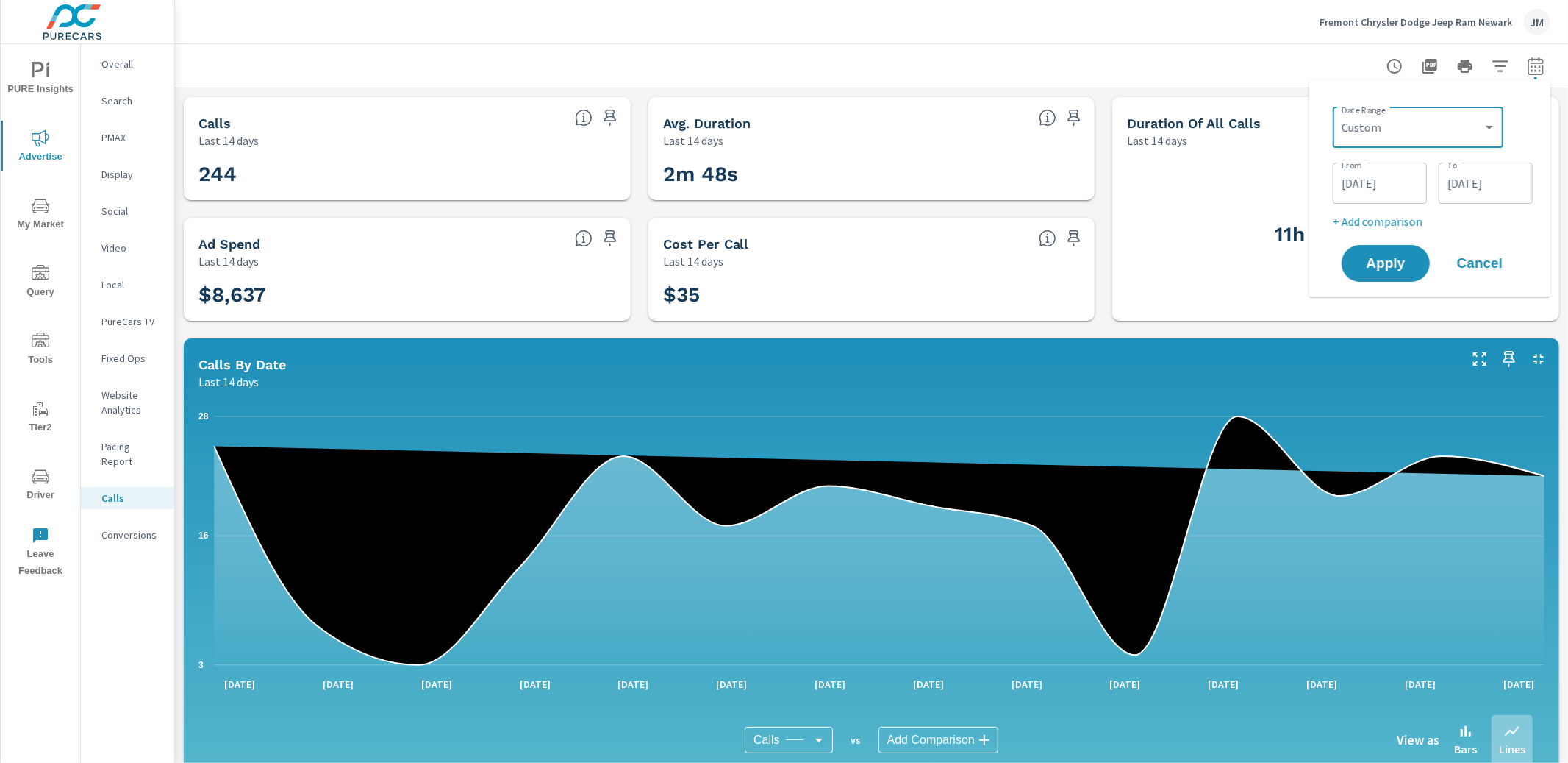
click at [1376, 184] on input "[DATE]" at bounding box center [1380, 183] width 82 height 30
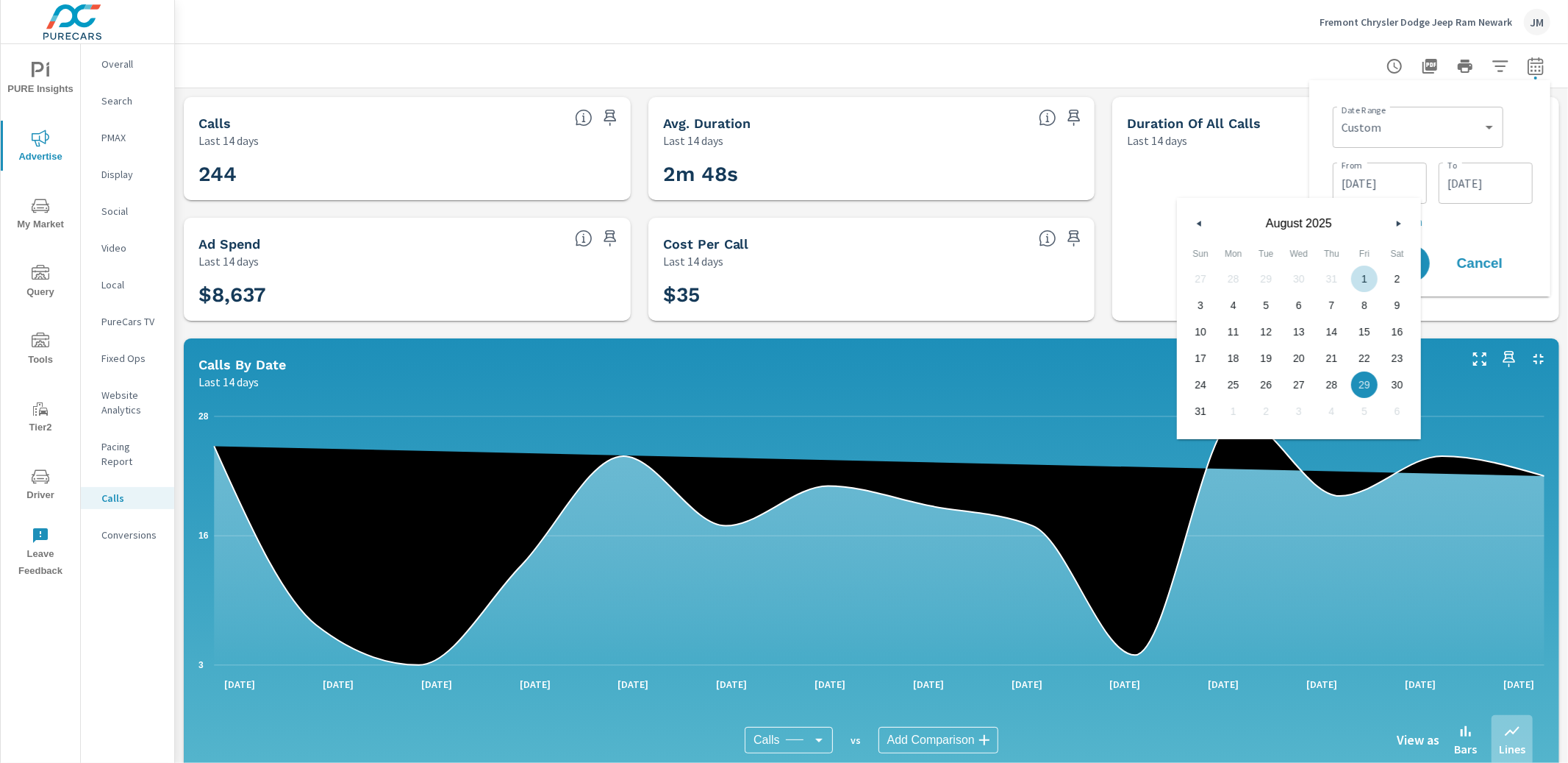
click at [1394, 219] on button "button" at bounding box center [1399, 224] width 18 height 18
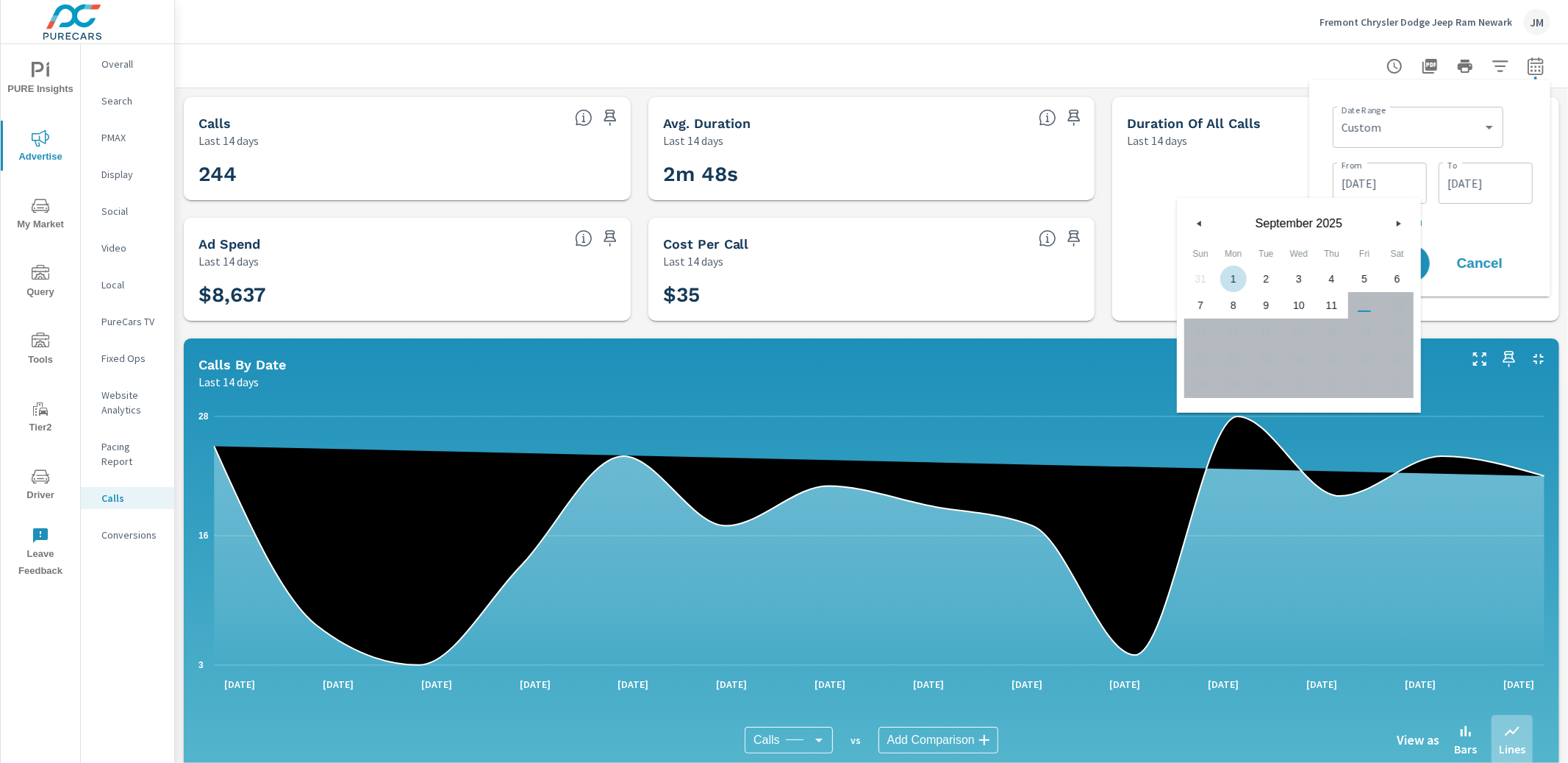
click at [1234, 282] on span "1" at bounding box center [1234, 279] width 33 height 19
click at [1334, 303] on span "11" at bounding box center [1332, 305] width 33 height 19
click at [1231, 272] on span "1" at bounding box center [1234, 279] width 33 height 19
type input "[DATE]"
click at [1496, 189] on input "[DATE]" at bounding box center [1486, 183] width 82 height 30
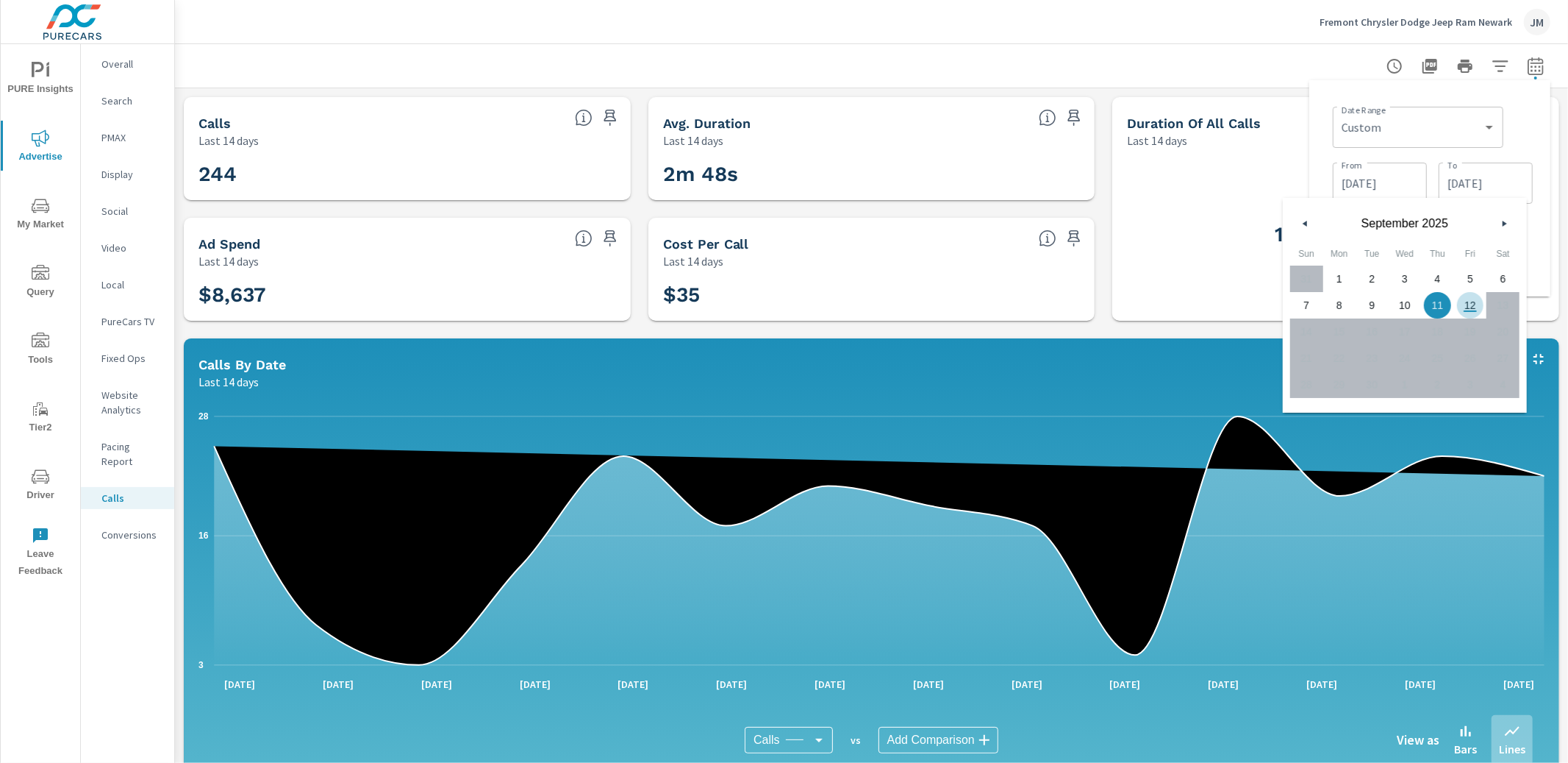
click at [1473, 305] on span "12" at bounding box center [1471, 305] width 33 height 19
type input "[DATE]"
click at [1533, 142] on div "Date Range Custom [DATE] Last week Last 7 days Last 14 days Last 30 days Last 4…" at bounding box center [1430, 189] width 217 height 193
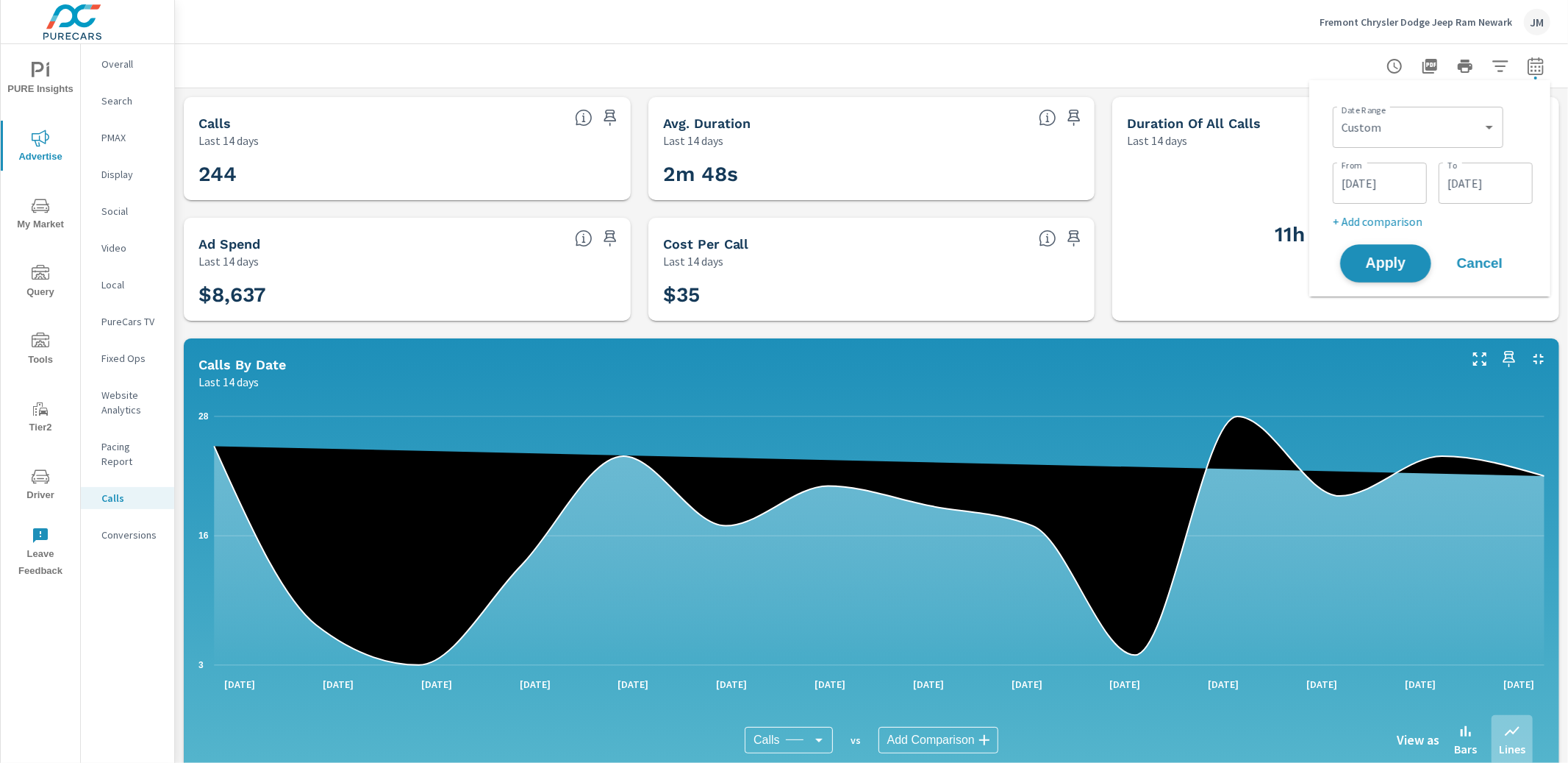
click at [1391, 266] on span "Apply" at bounding box center [1386, 264] width 60 height 14
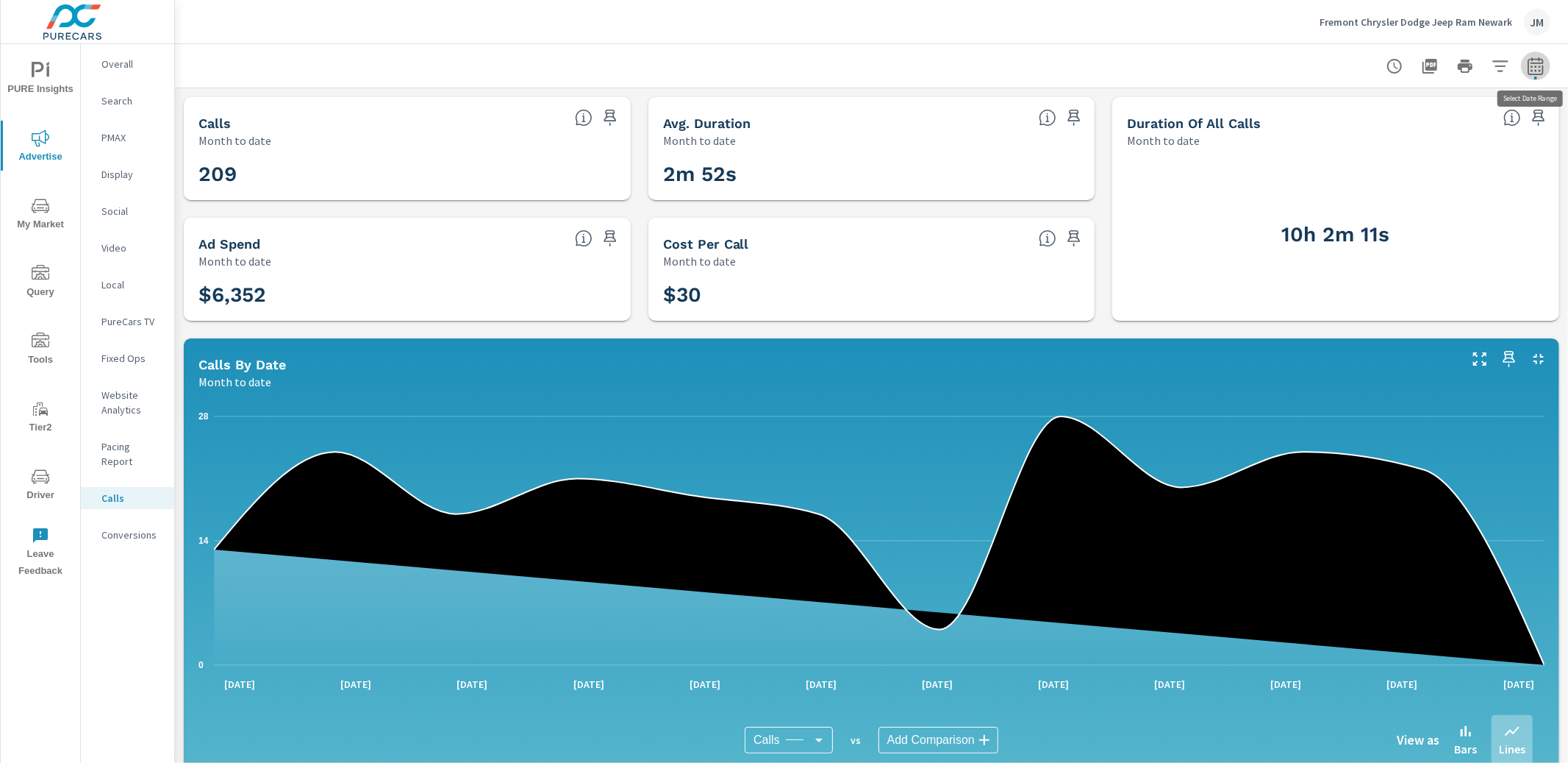
click at [1539, 66] on icon "button" at bounding box center [1536, 68] width 10 height 6
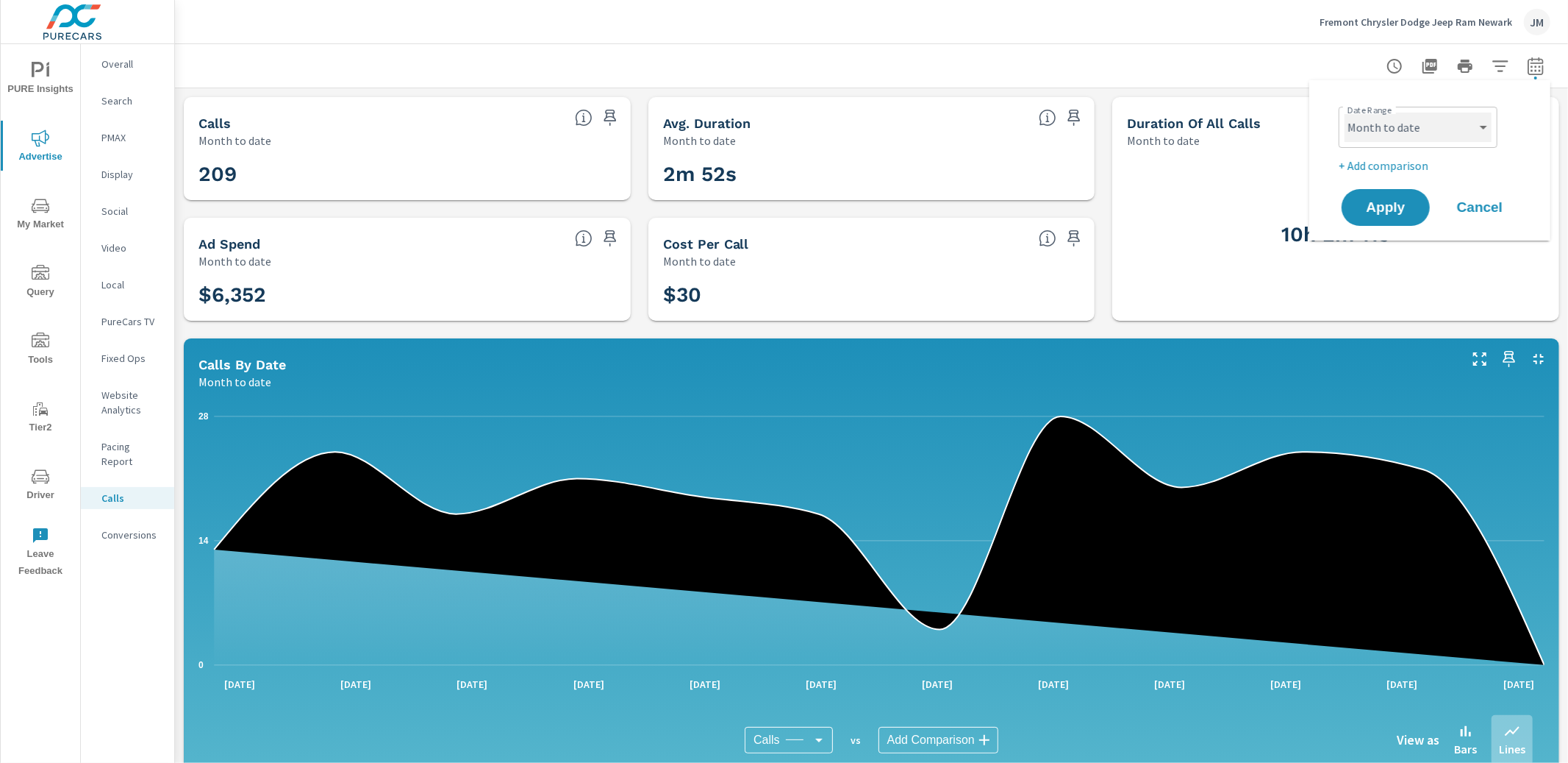
click at [1419, 122] on select "Custom [DATE] Last week Last 7 days Last 14 days Last 30 days Last 45 days Last…" at bounding box center [1418, 127] width 147 height 30
click at [1345, 112] on select "Custom [DATE] Last week Last 7 days Last 14 days Last 30 days Last 45 days Last…" at bounding box center [1418, 127] width 147 height 30
select select "custom"
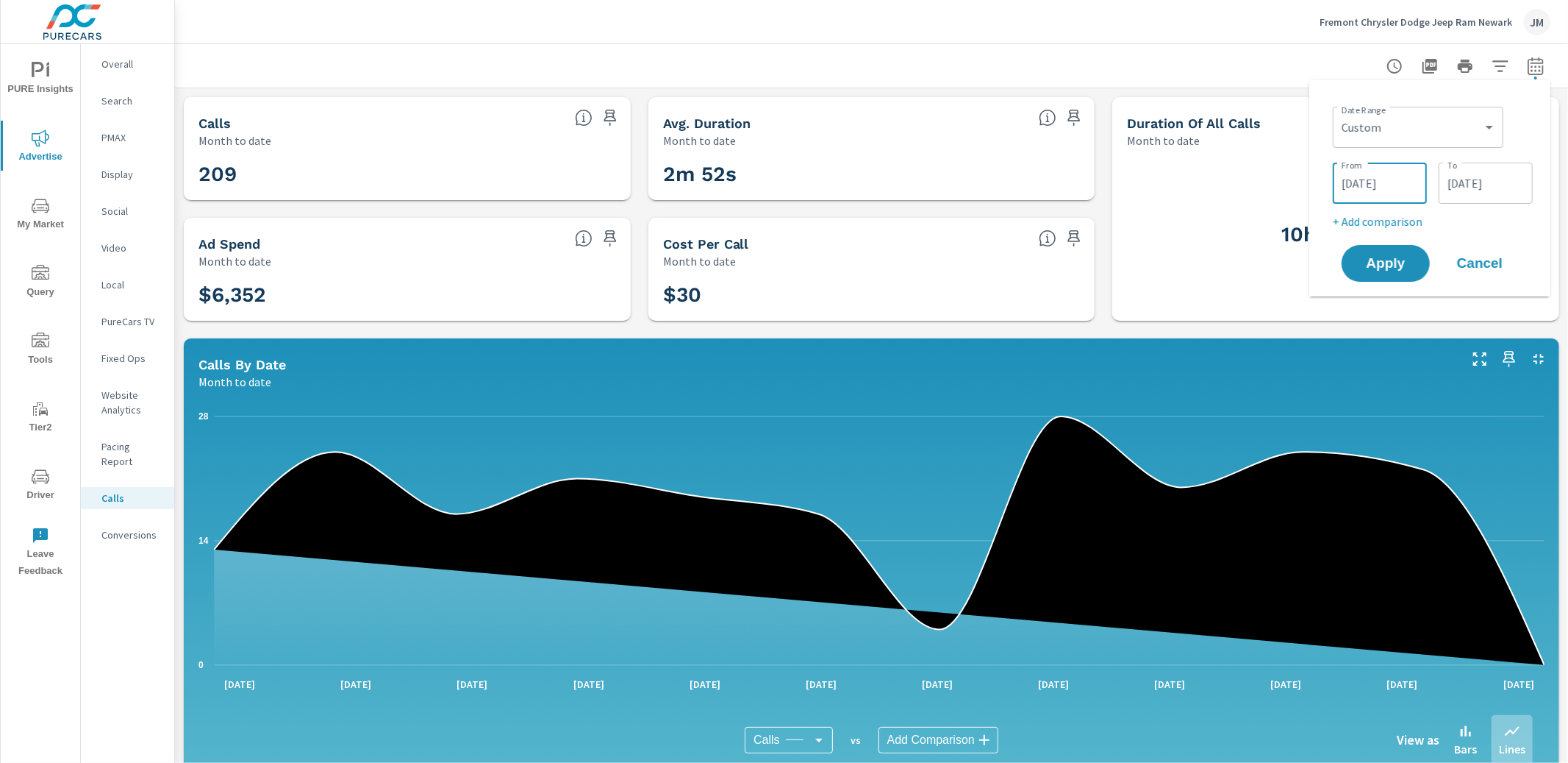
click at [1394, 186] on input "[DATE]" at bounding box center [1380, 183] width 82 height 30
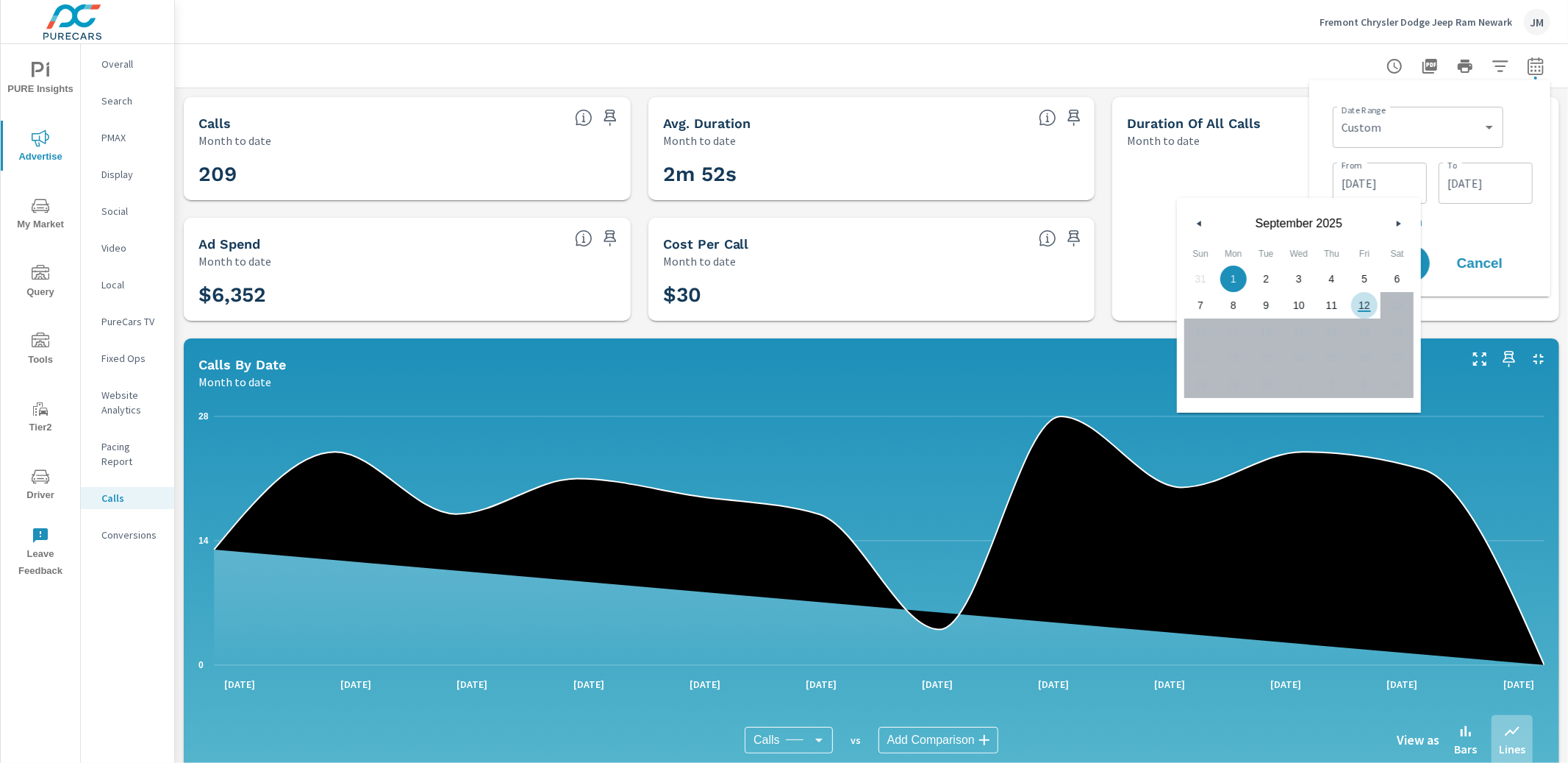
click at [1355, 301] on span "12" at bounding box center [1366, 305] width 33 height 19
type input "[DATE]"
click at [1452, 229] on p "+ Add comparison" at bounding box center [1433, 221] width 200 height 18
select select "Previous period"
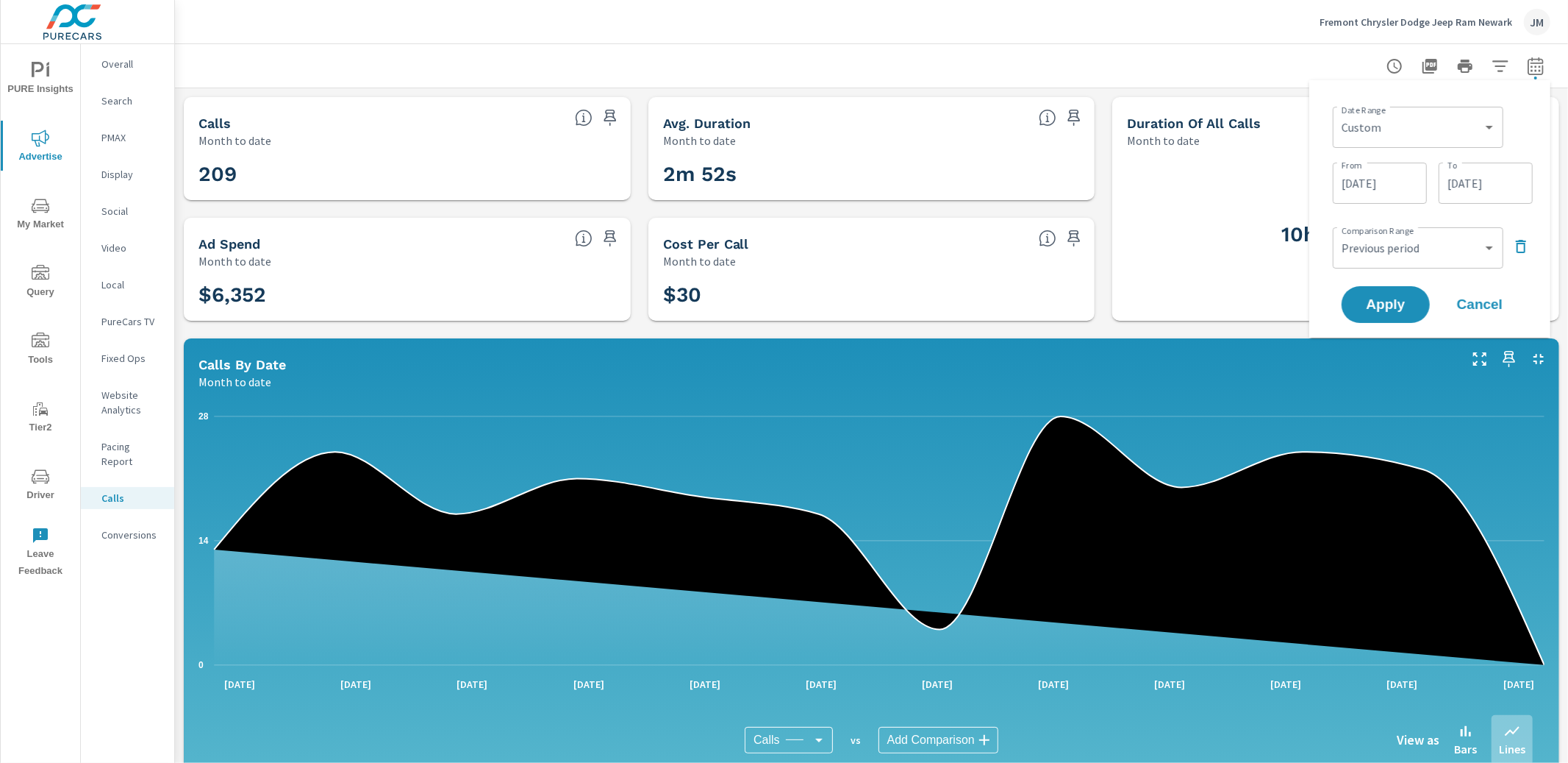
click at [1398, 173] on input "[DATE]" at bounding box center [1380, 183] width 82 height 30
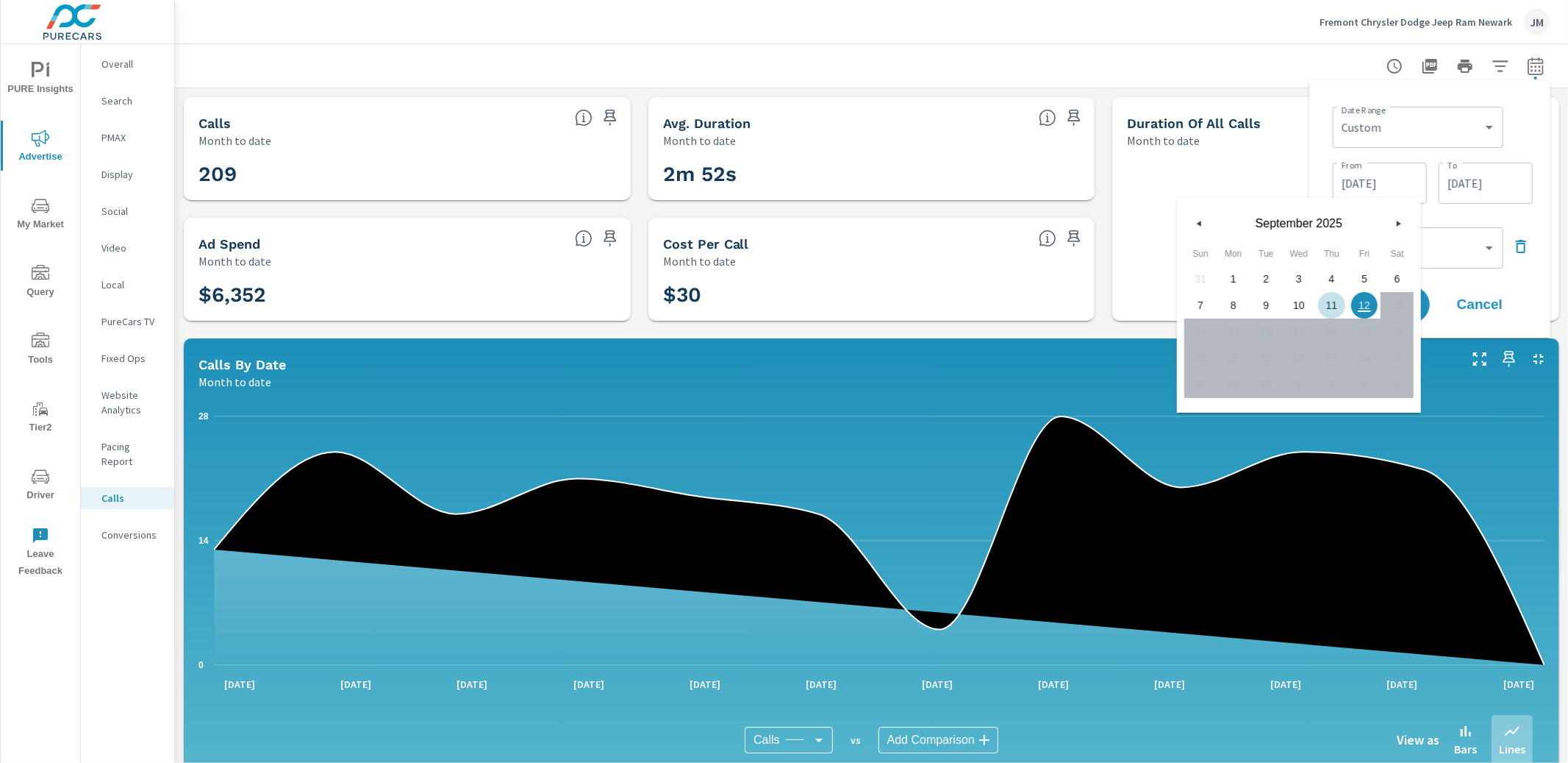
click at [1335, 304] on span "11" at bounding box center [1332, 305] width 33 height 19
type input "[DATE]"
click at [1476, 217] on div "Date Range Custom [DATE] Last week Last 7 days Last 14 days Last 30 days Last 4…" at bounding box center [1430, 209] width 217 height 234
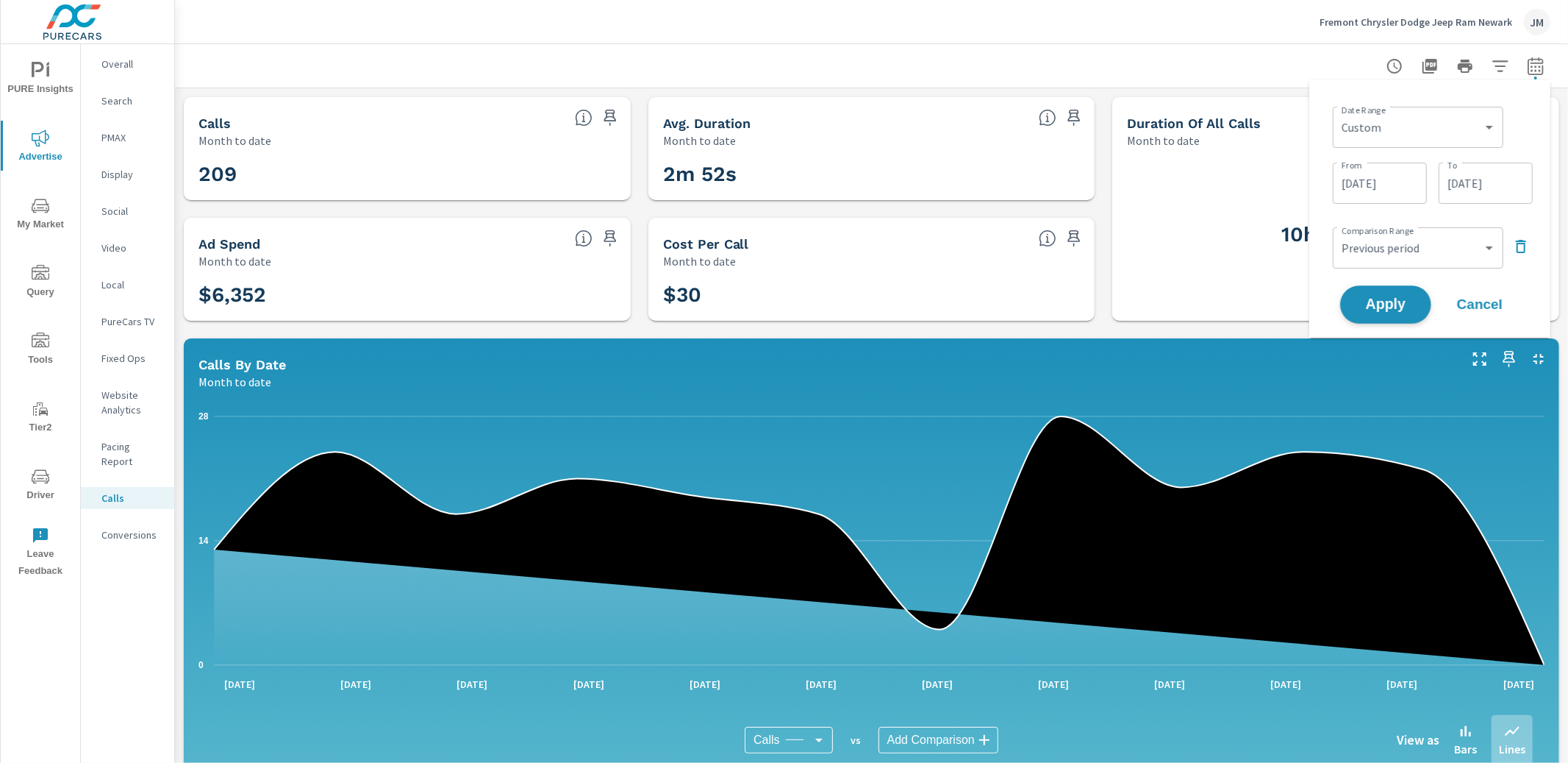
click at [1403, 311] on span "Apply" at bounding box center [1386, 305] width 60 height 14
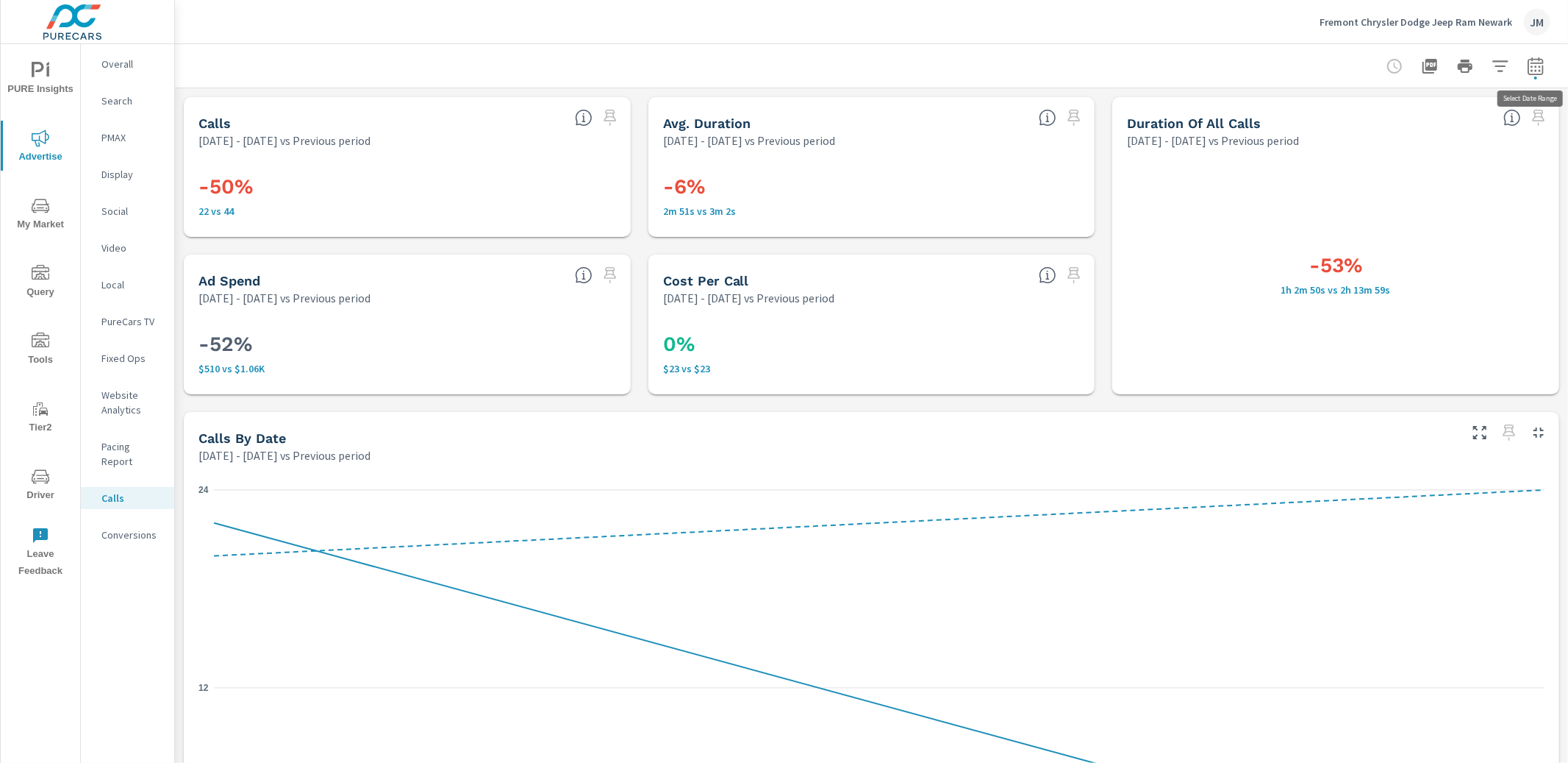
click at [1533, 65] on icon "button" at bounding box center [1536, 66] width 18 height 18
select select "Previous period"
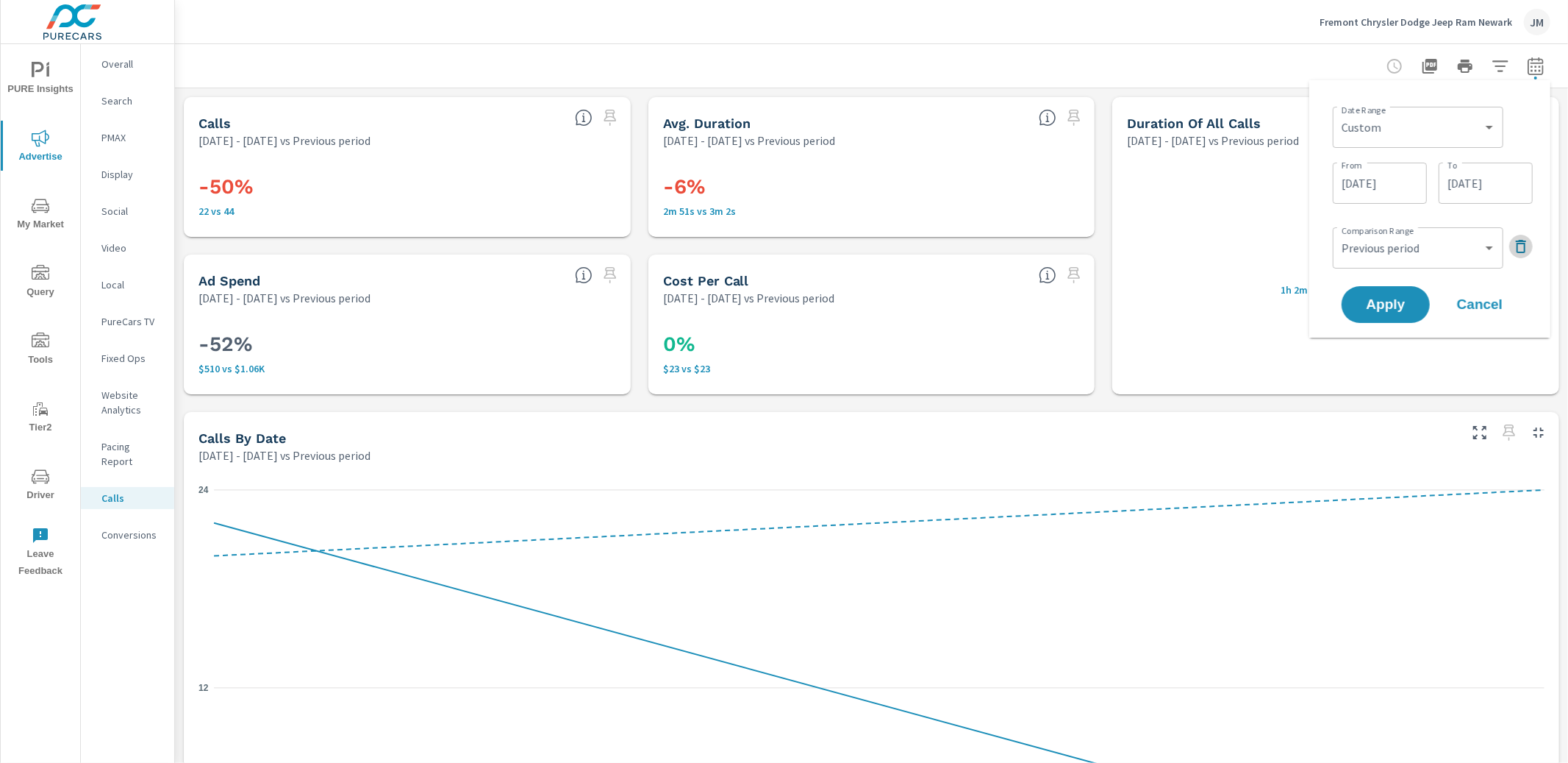
click at [1520, 252] on icon "button" at bounding box center [1522, 246] width 11 height 13
click at [1404, 249] on button "Apply" at bounding box center [1386, 264] width 91 height 39
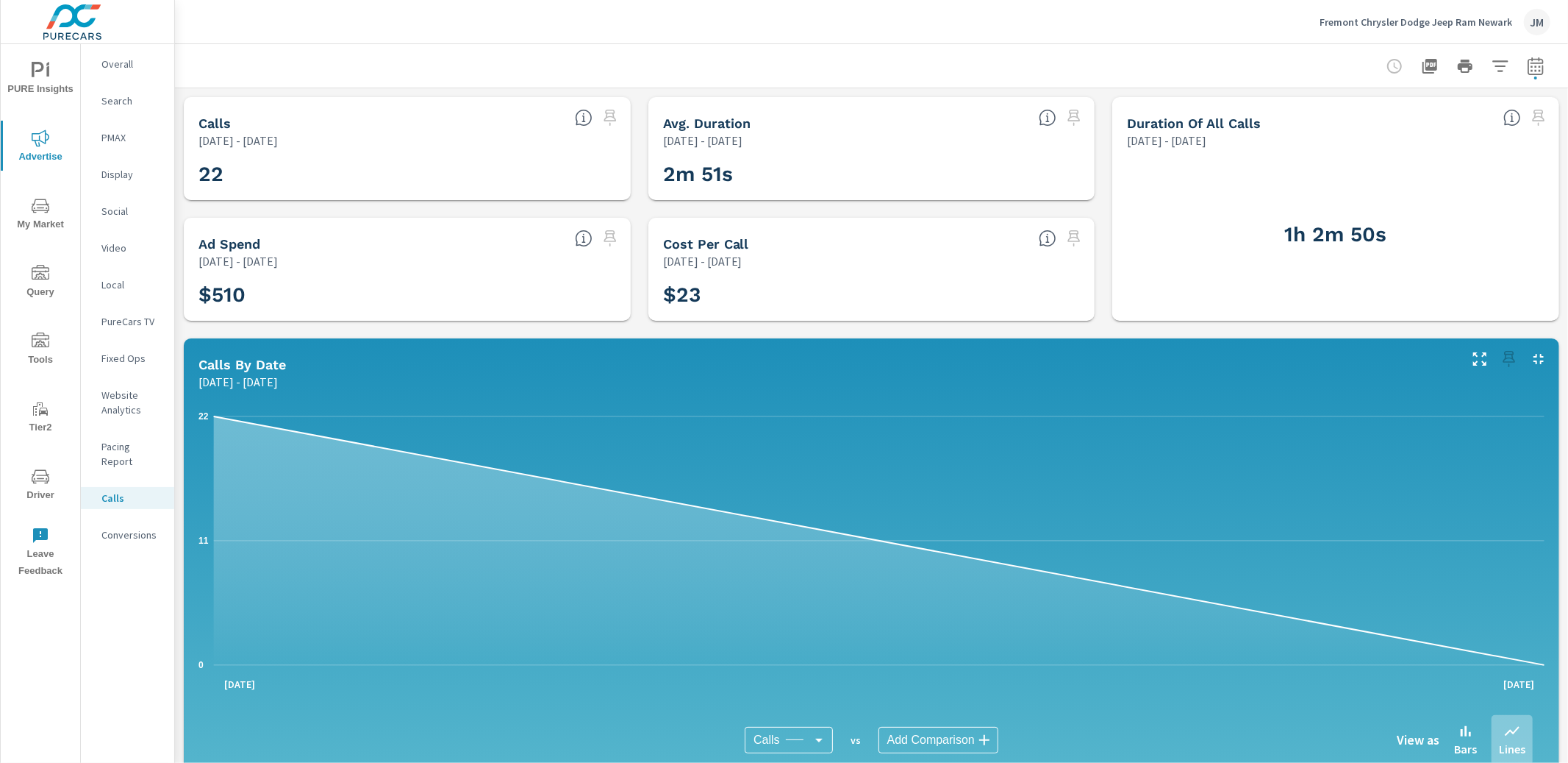
click at [39, 477] on icon "nav menu" at bounding box center [40, 477] width 18 height 18
